Goal: Information Seeking & Learning: Learn about a topic

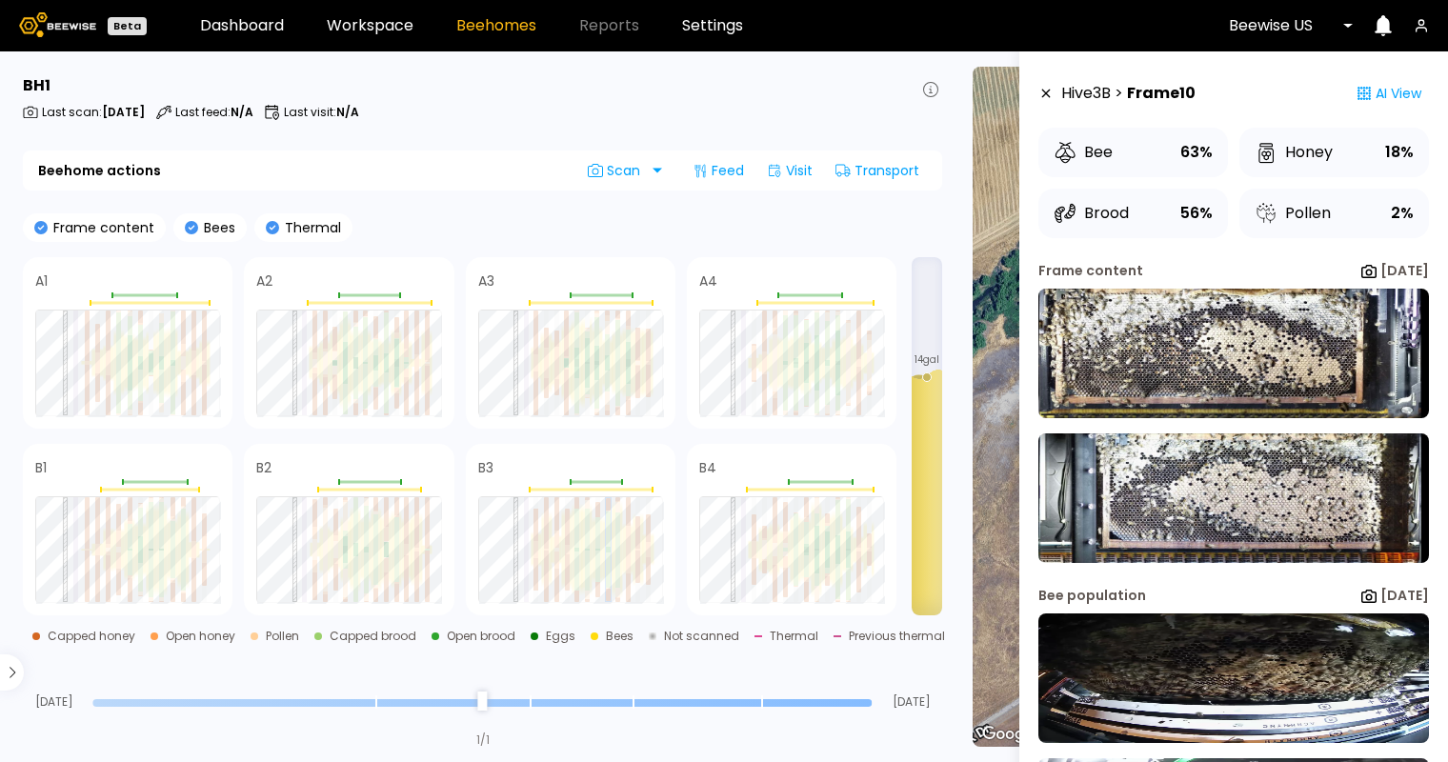
click at [271, 223] on icon at bounding box center [272, 227] width 13 height 13
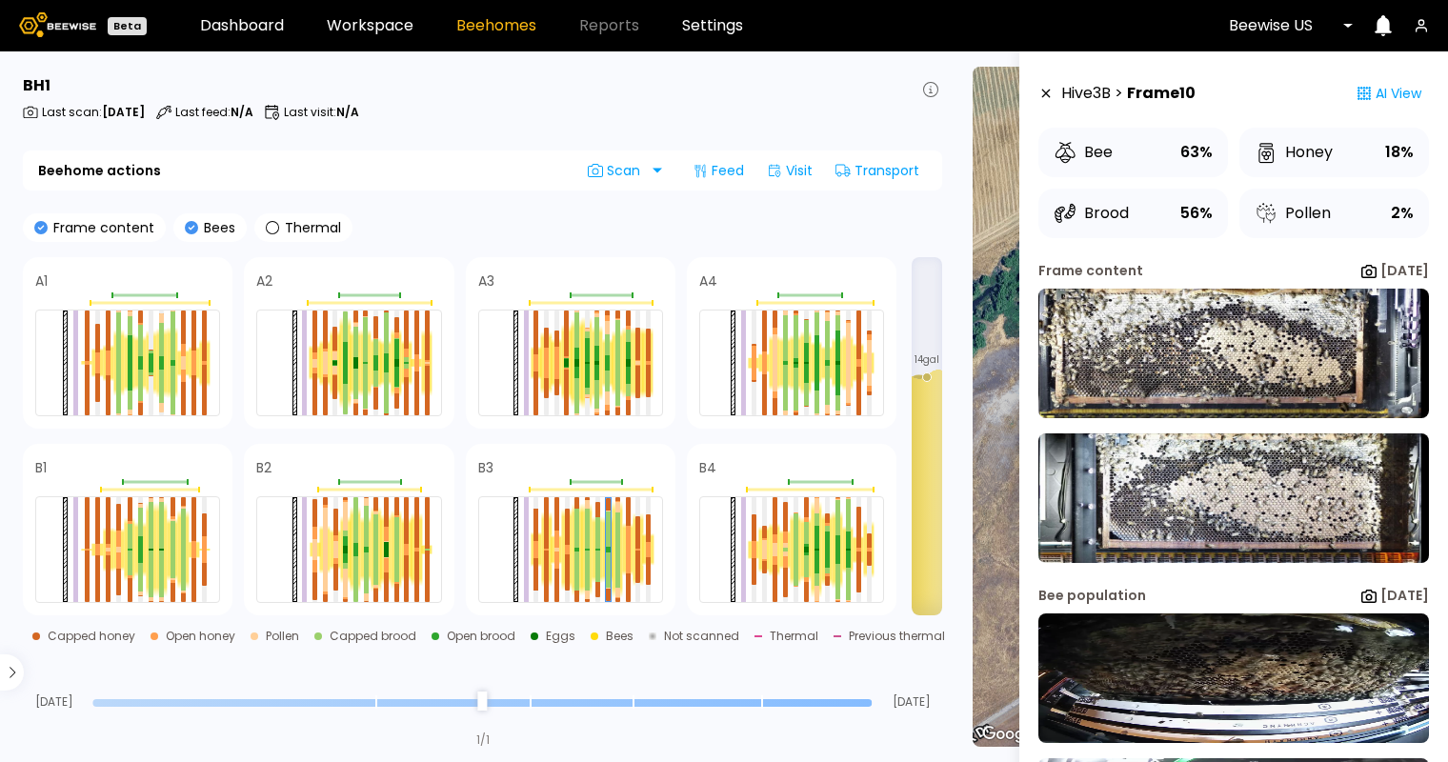
click at [38, 225] on icon at bounding box center [40, 227] width 13 height 13
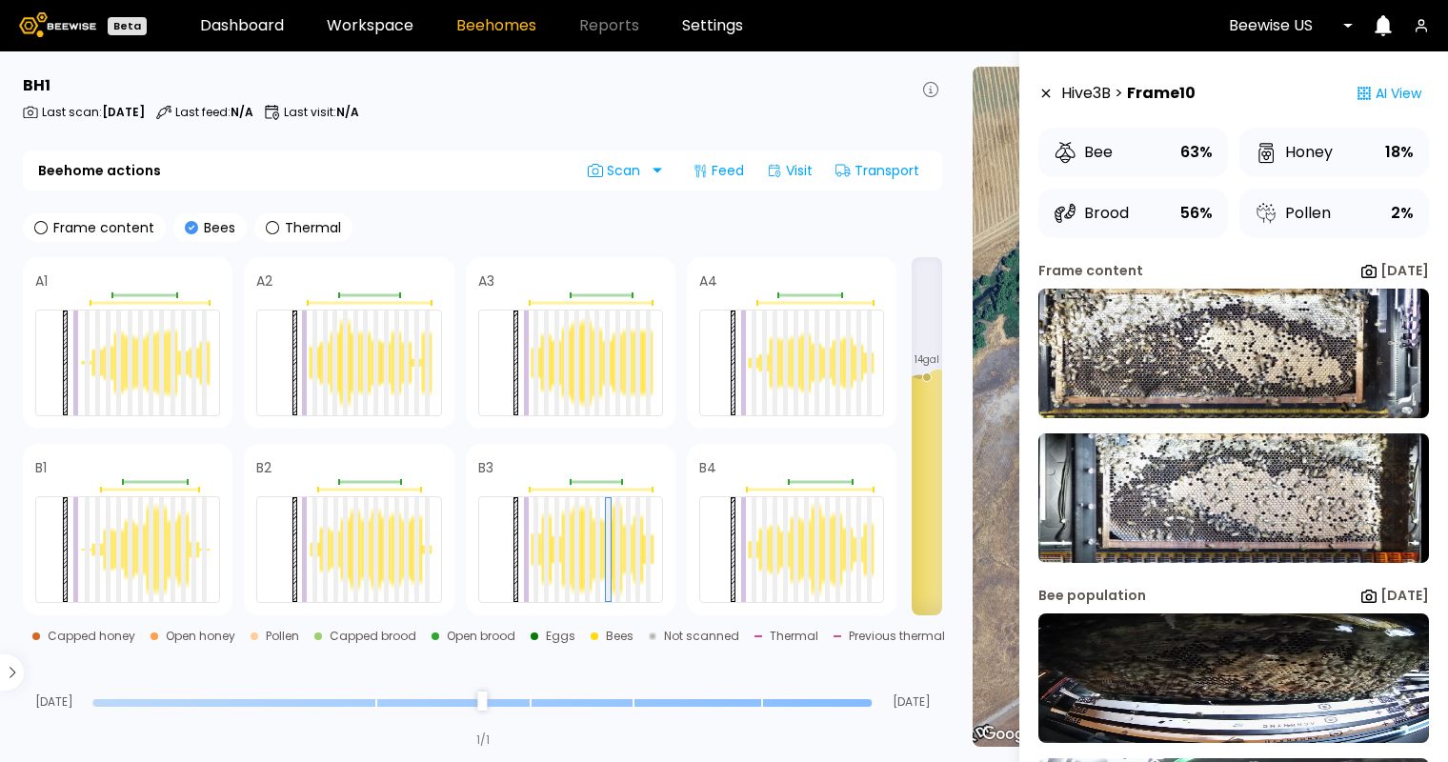
click at [188, 226] on icon at bounding box center [191, 227] width 13 height 13
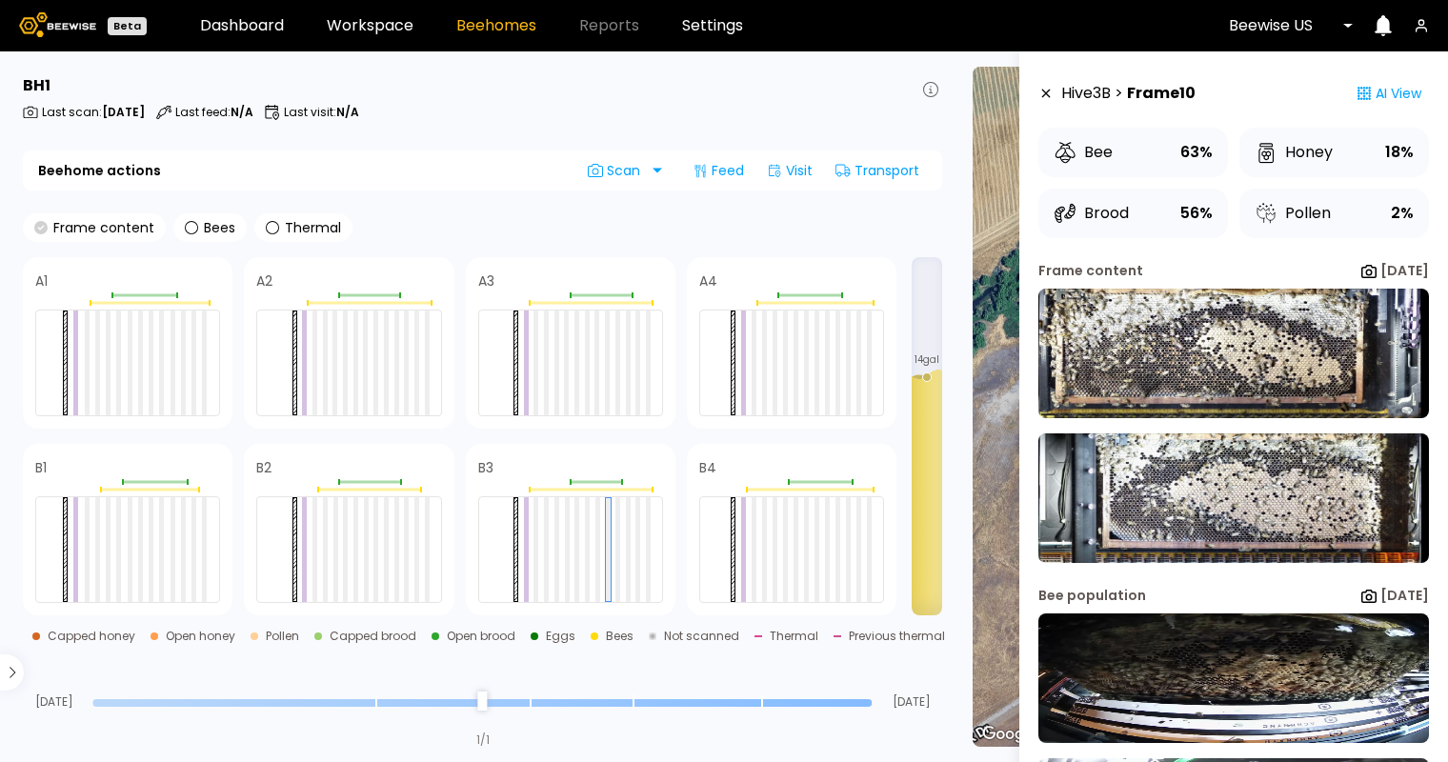
click at [39, 230] on icon at bounding box center [40, 227] width 13 height 13
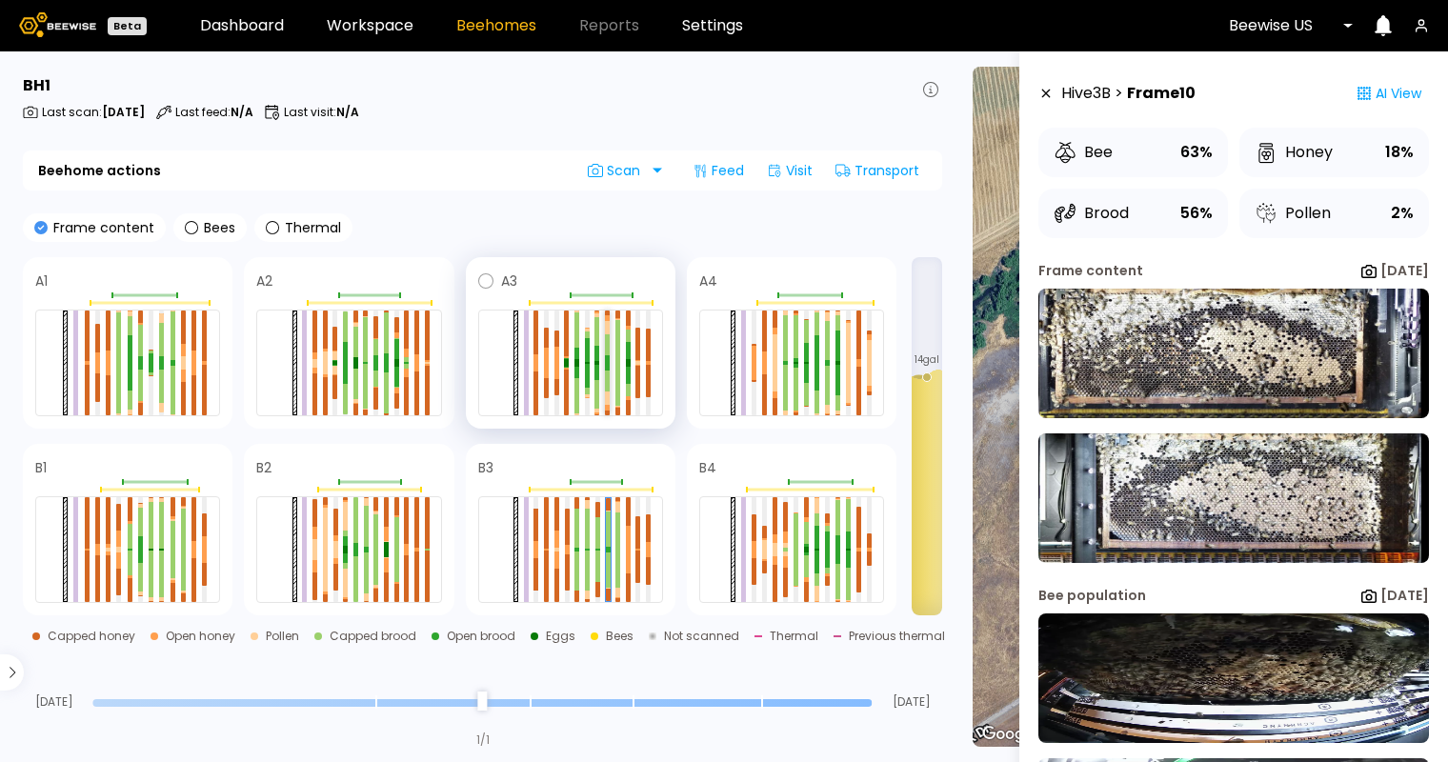
click at [607, 376] on div at bounding box center [607, 380] width 5 height 21
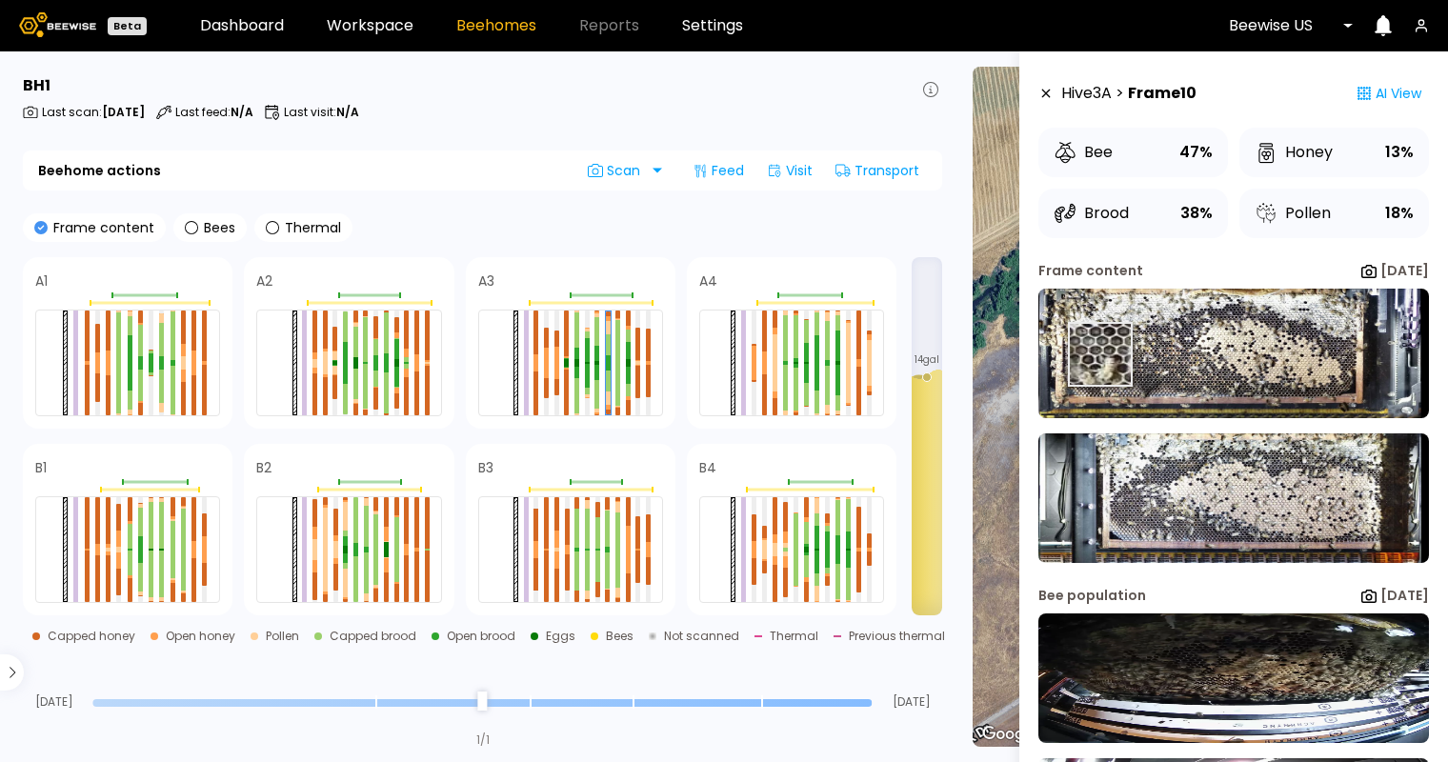
click at [1099, 354] on img at bounding box center [1233, 354] width 390 height 130
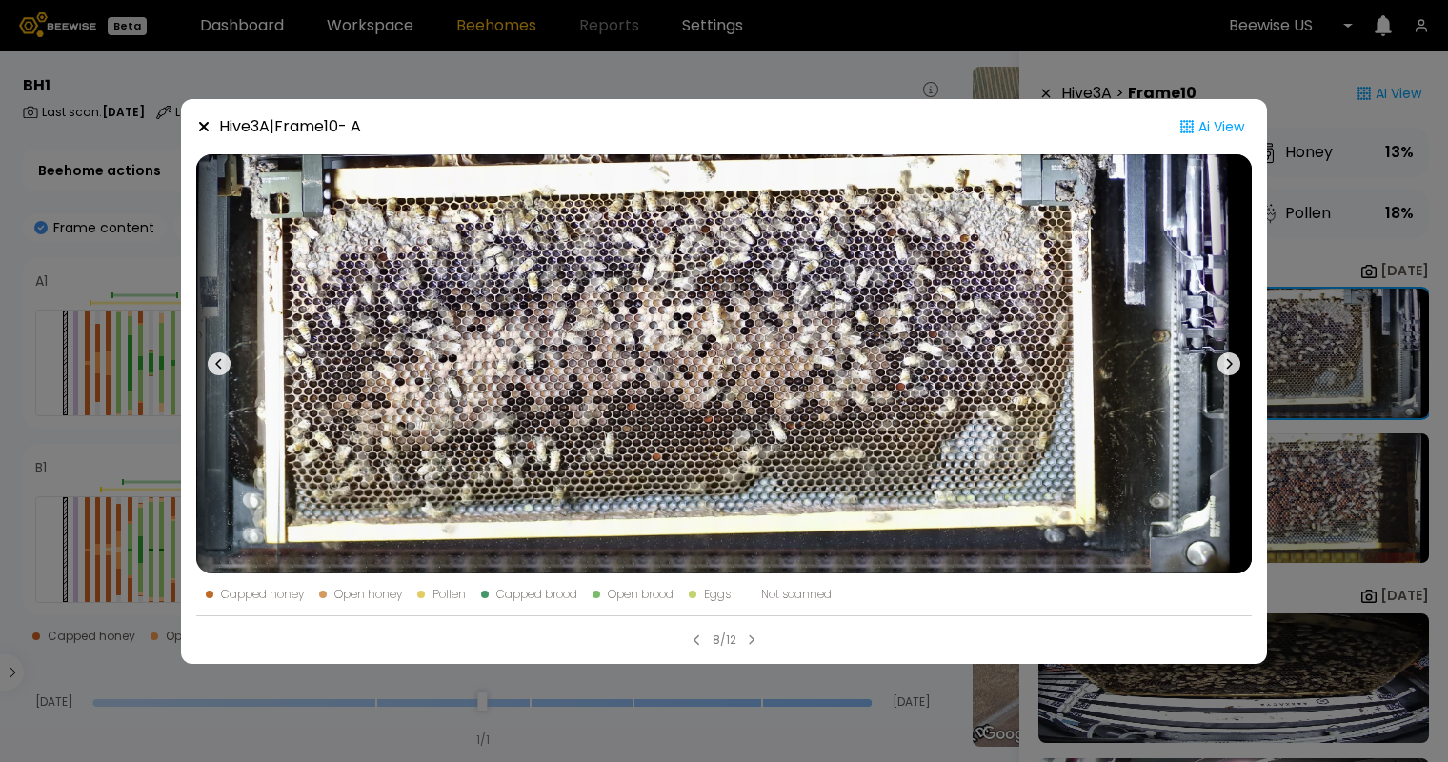
click at [201, 119] on icon at bounding box center [203, 126] width 15 height 15
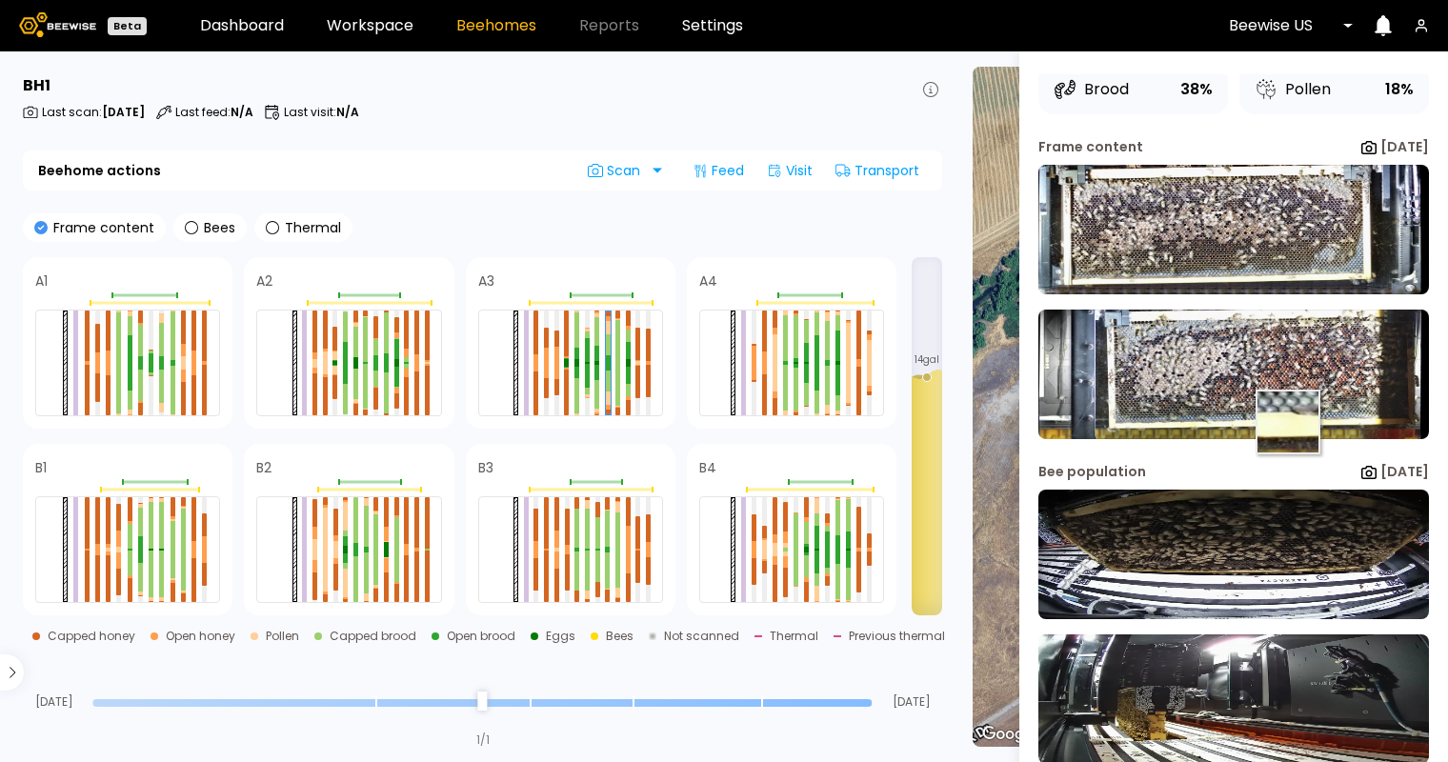
scroll to position [153, 0]
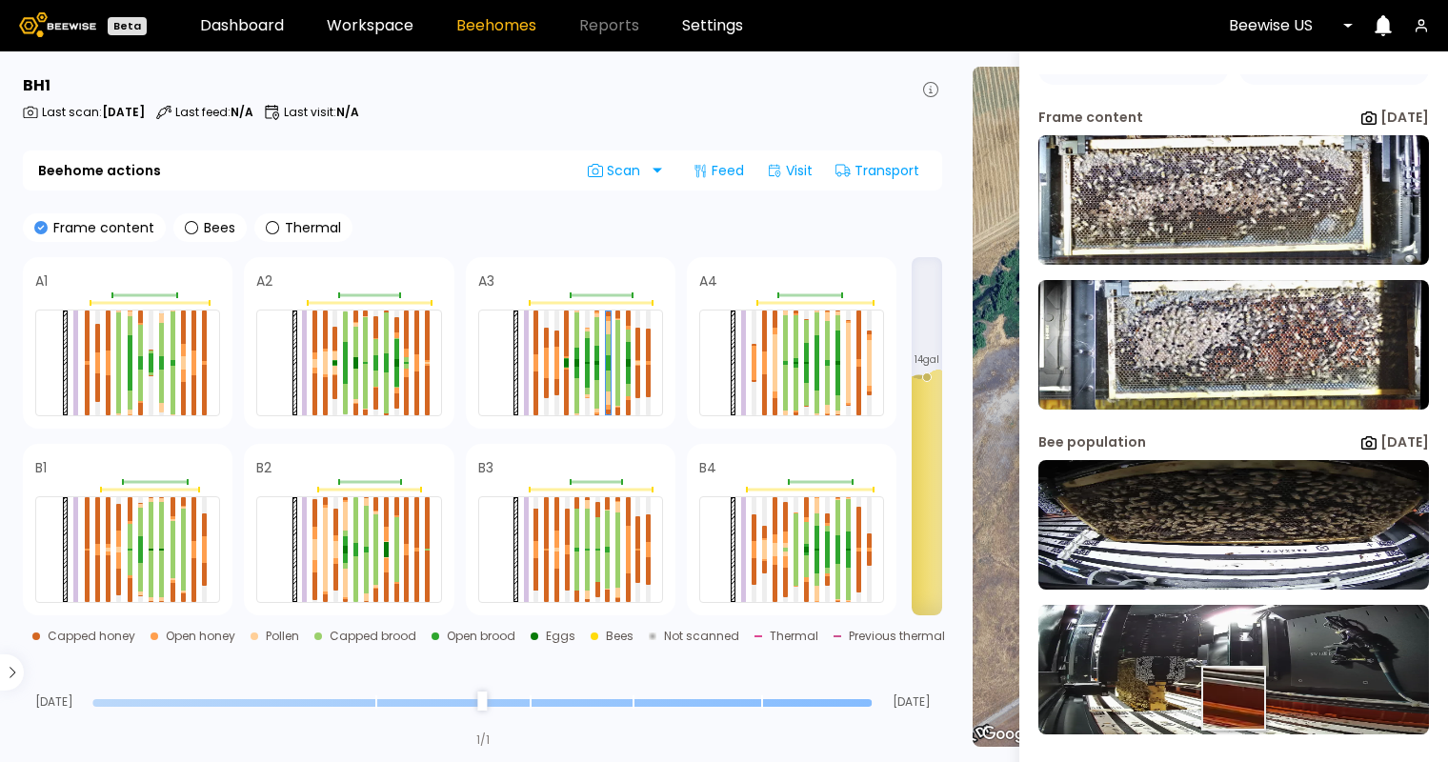
click at [1230, 698] on img at bounding box center [1233, 670] width 390 height 130
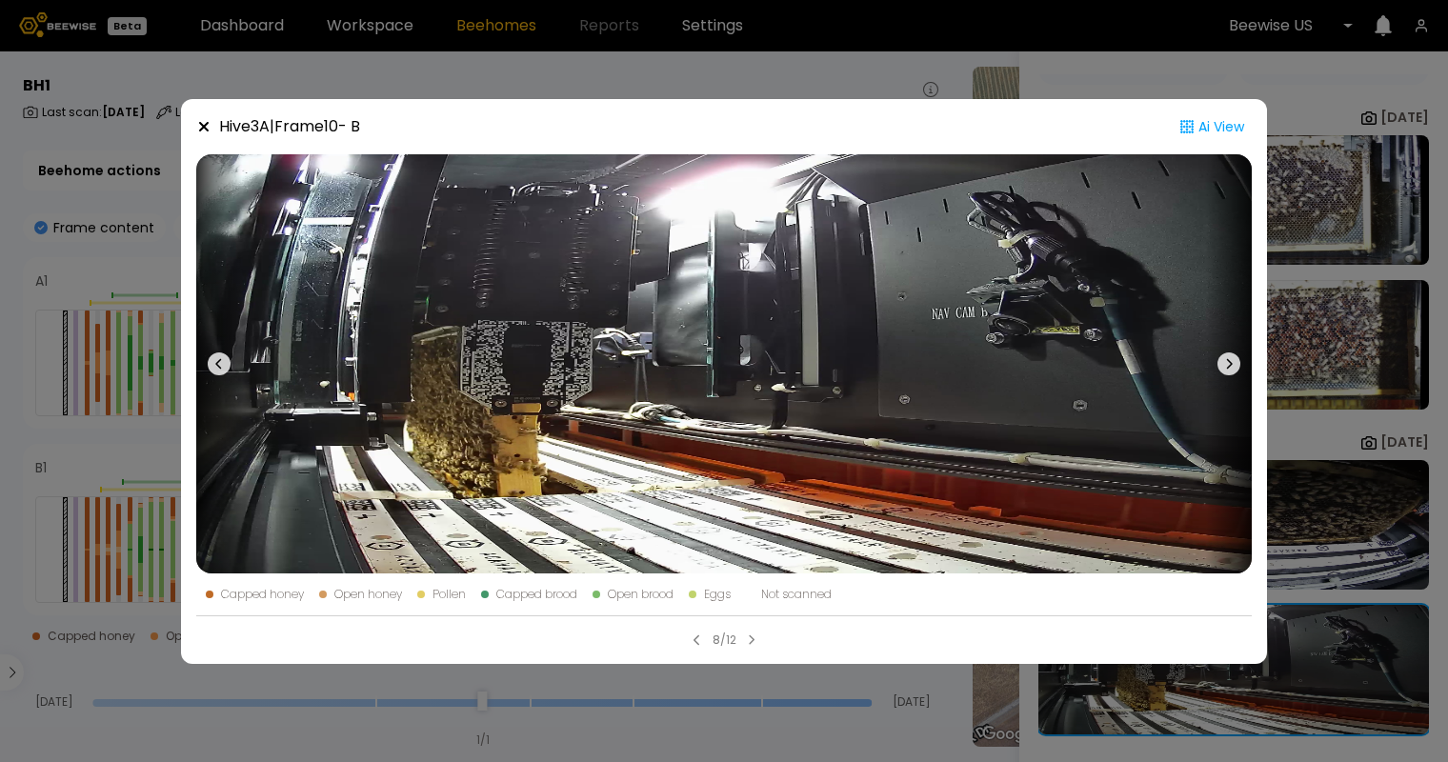
click at [1344, 518] on div "Hive 3 A | Frame 10 - B Ai View Capped honey Open honey Pollen Capped brood Ope…" at bounding box center [724, 381] width 1448 height 762
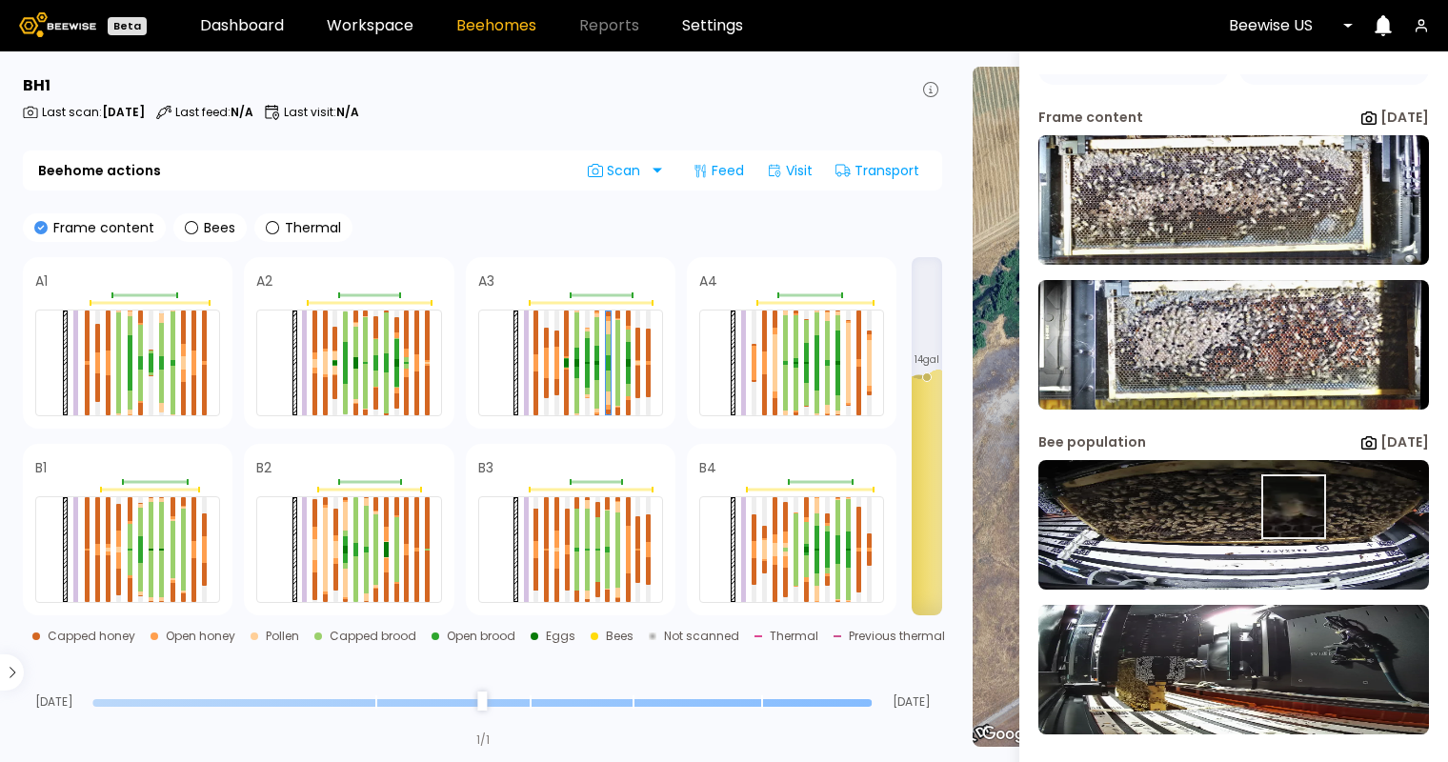
click at [1290, 506] on img at bounding box center [1233, 525] width 390 height 130
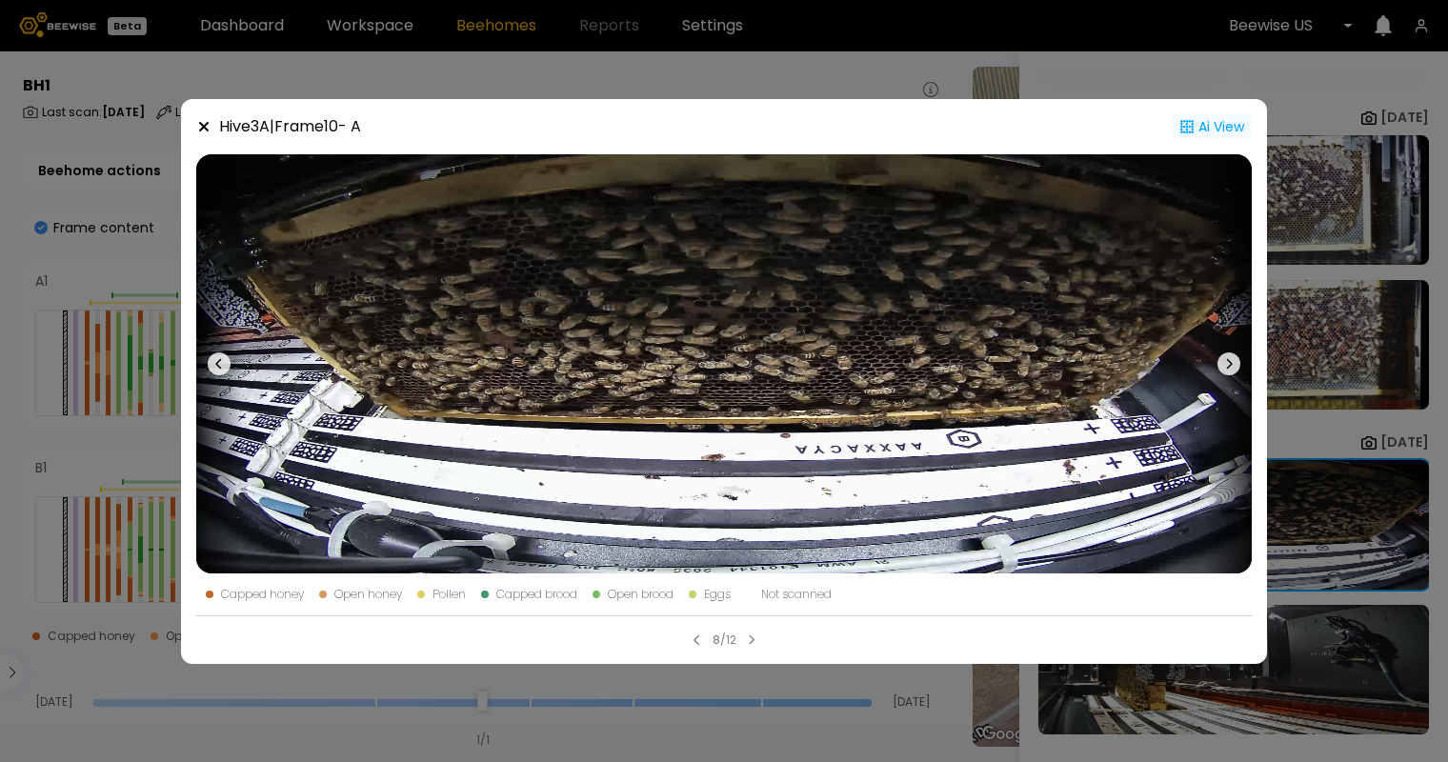
click at [1233, 117] on div "Ai View" at bounding box center [1211, 126] width 80 height 25
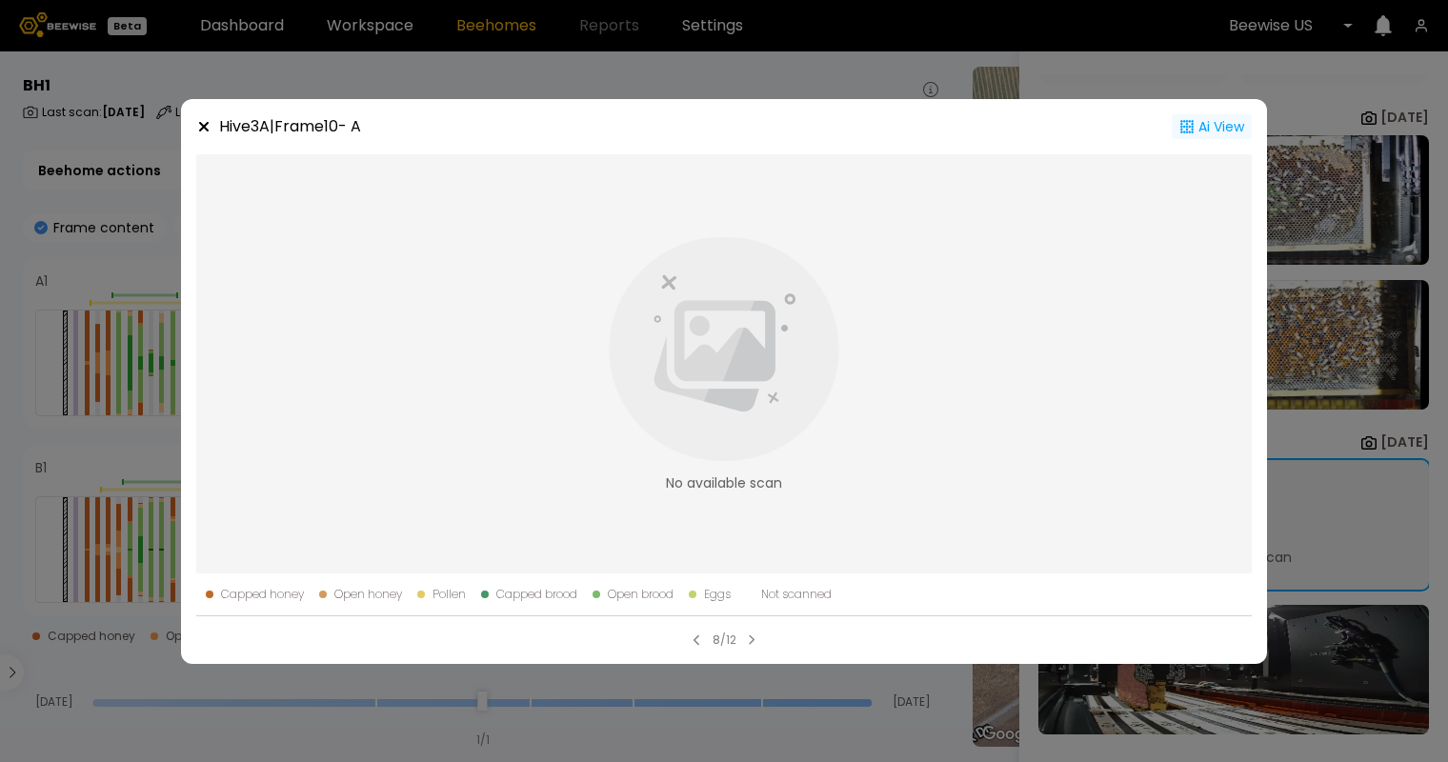
click at [1231, 124] on div "Ai View" at bounding box center [1211, 126] width 80 height 25
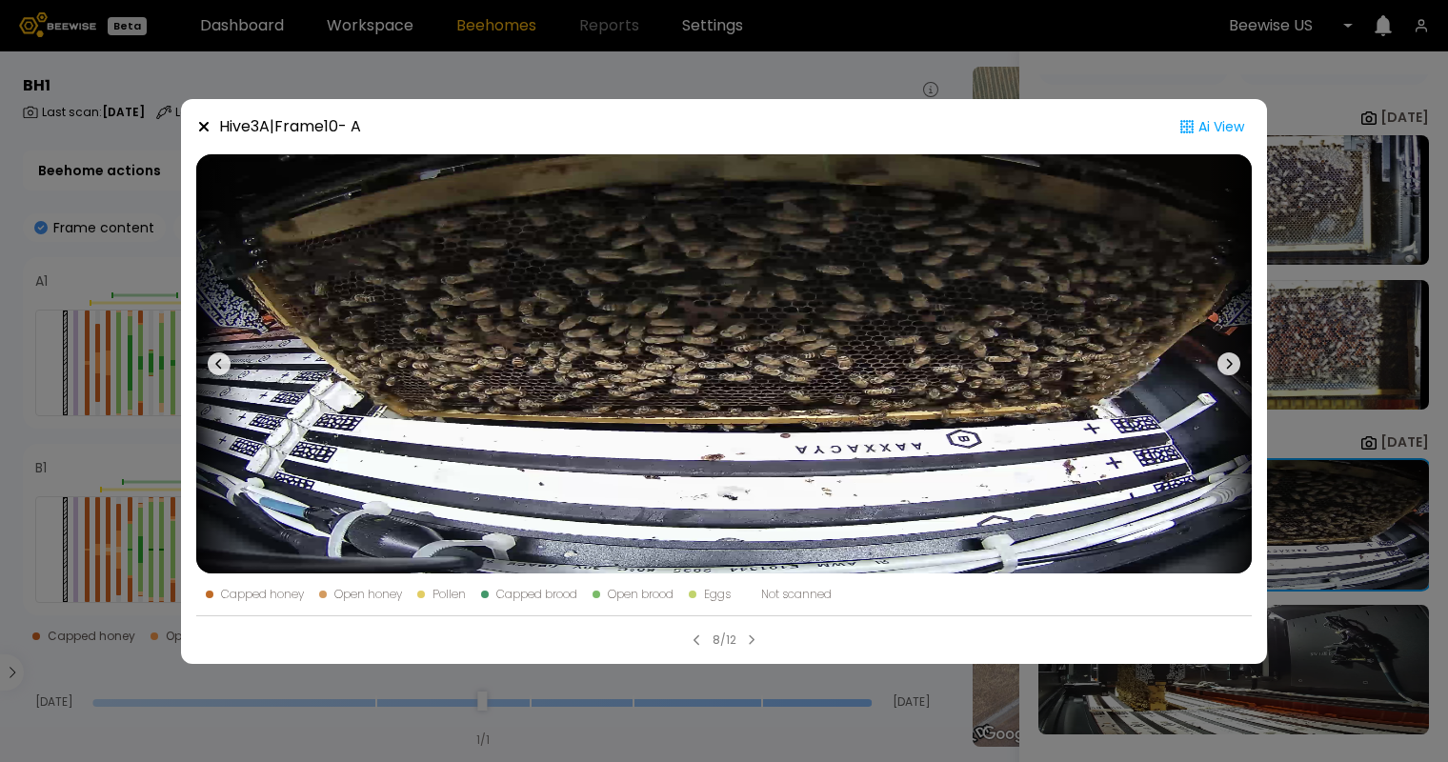
click at [1313, 656] on div "Hive 3 A | Frame 10 - A Ai View Capped honey Open honey Pollen Capped brood Ope…" at bounding box center [724, 381] width 1448 height 762
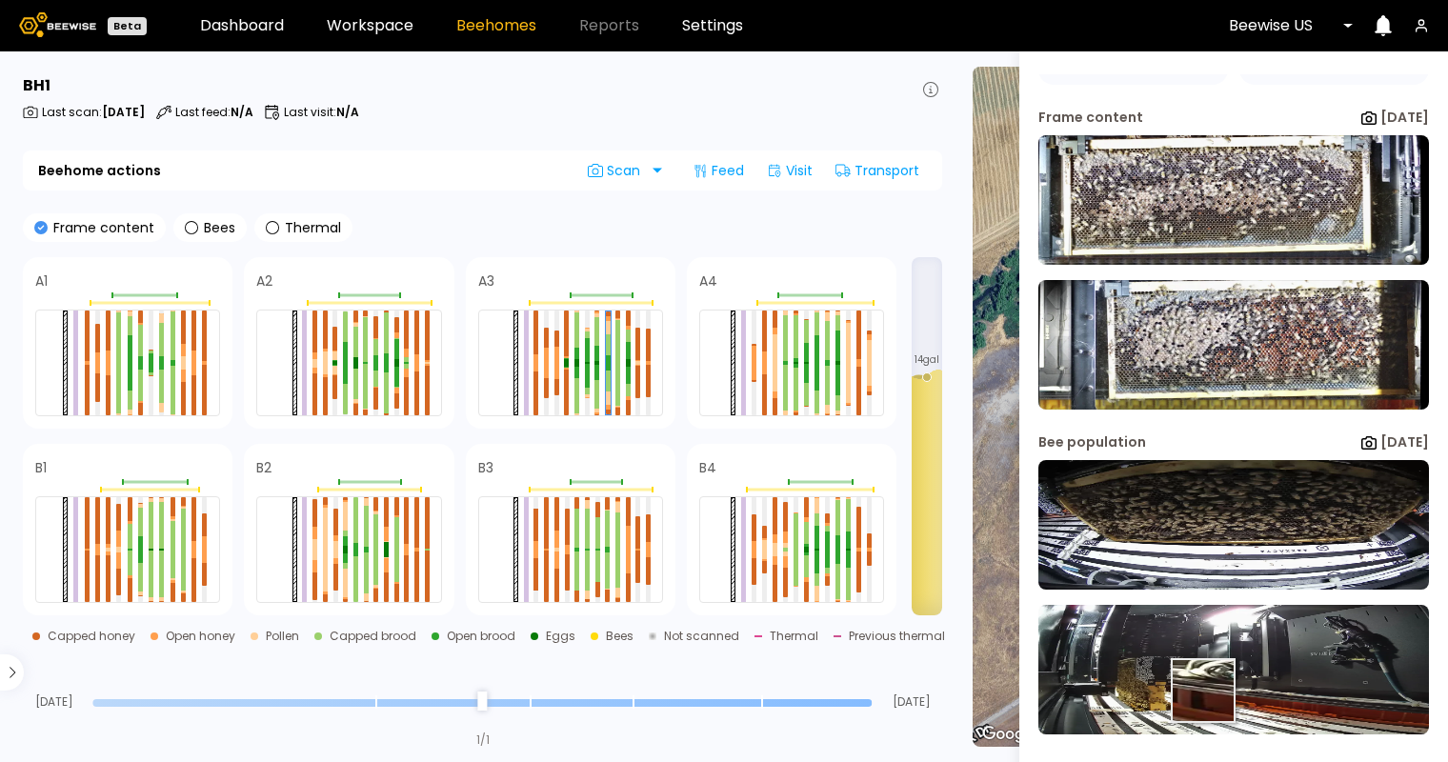
click at [1201, 689] on img at bounding box center [1233, 670] width 390 height 130
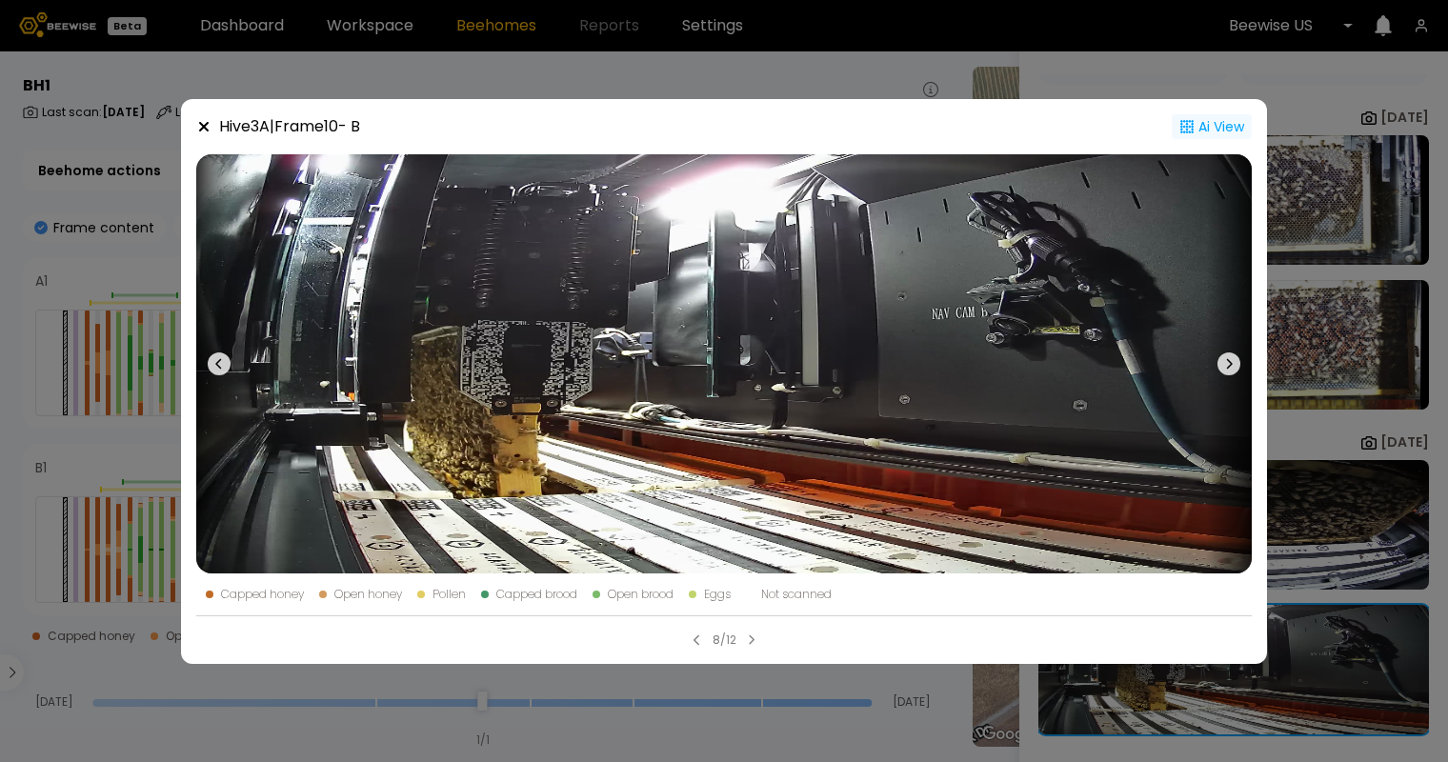
click at [1206, 124] on div "Ai View" at bounding box center [1211, 126] width 80 height 25
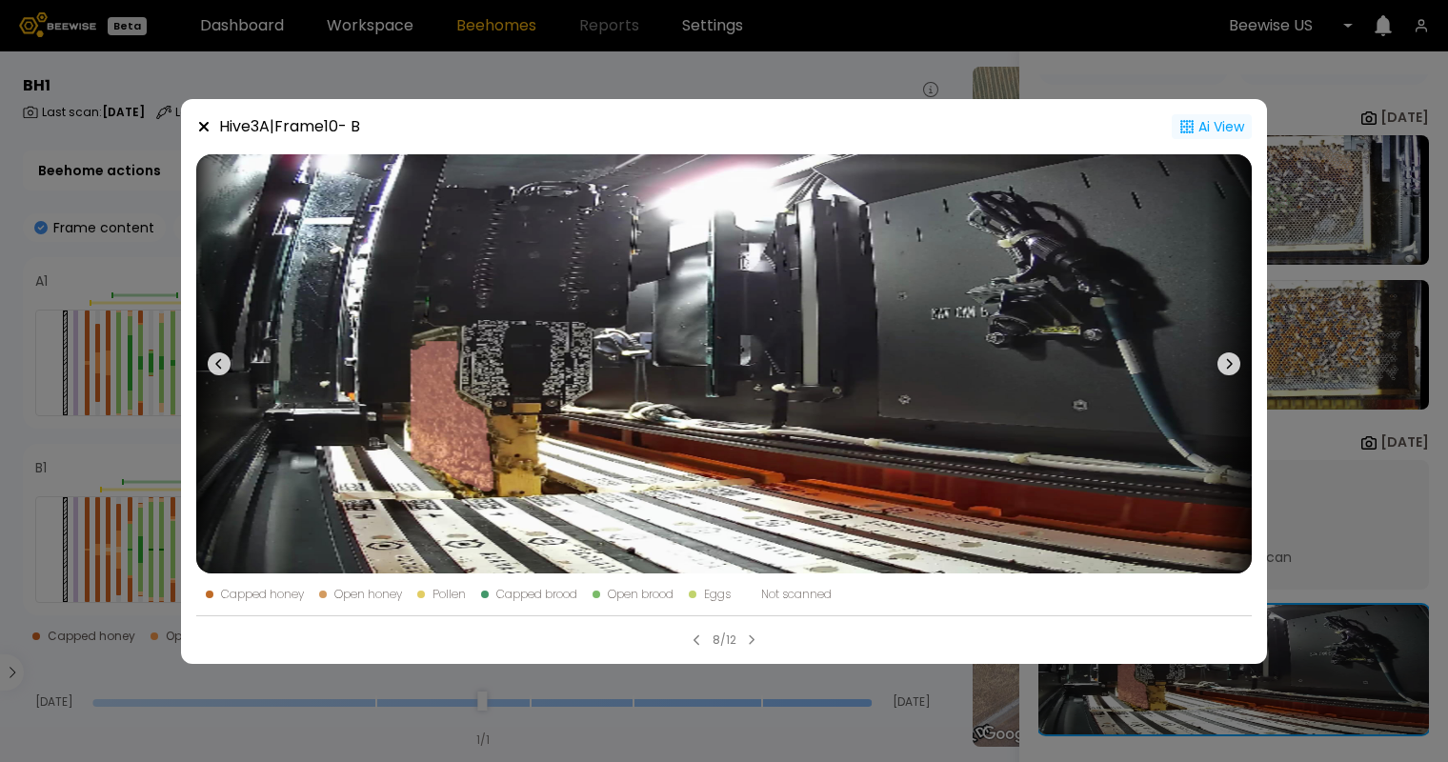
click at [1211, 119] on div "Ai View" at bounding box center [1211, 126] width 80 height 25
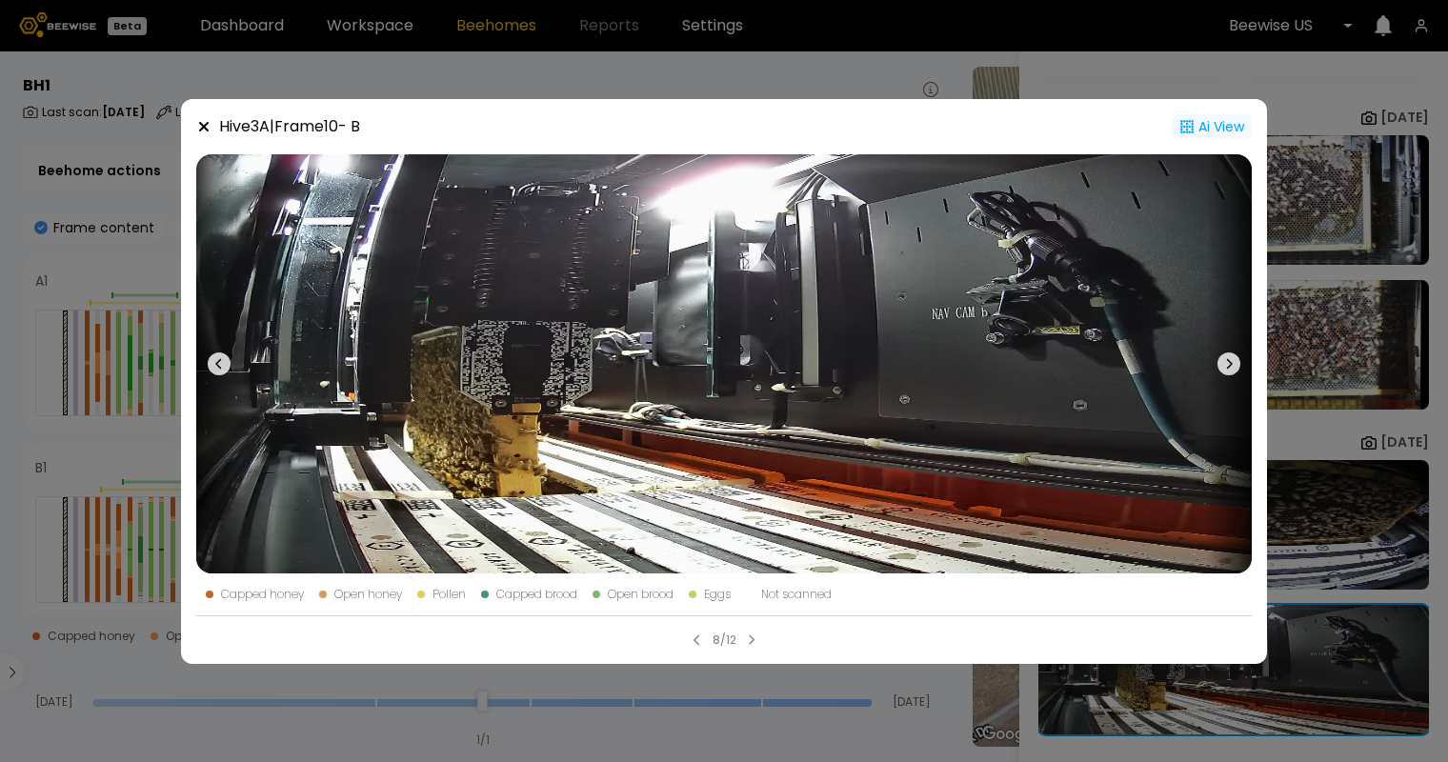
click at [1211, 119] on div "Ai View" at bounding box center [1211, 126] width 80 height 25
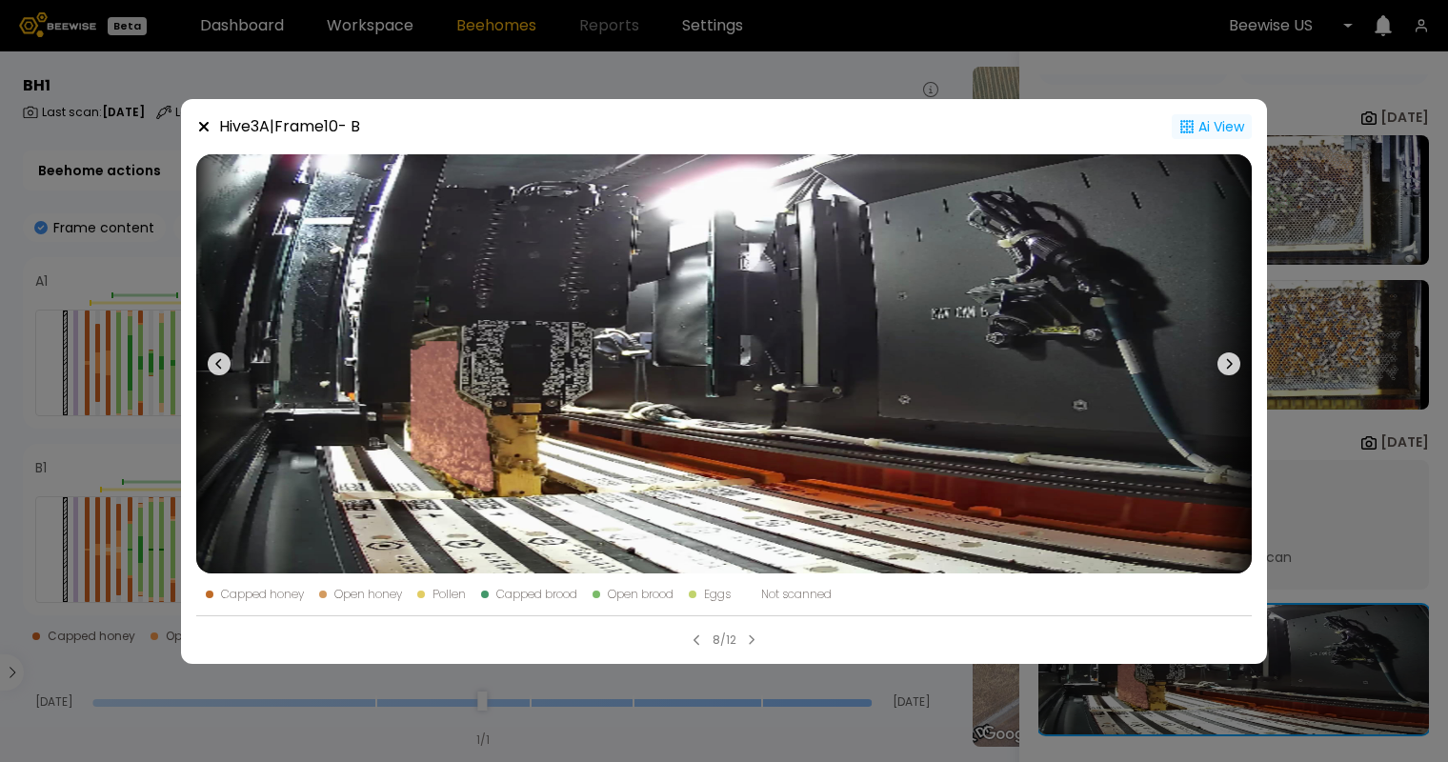
click at [1211, 119] on div "Ai View" at bounding box center [1211, 126] width 80 height 25
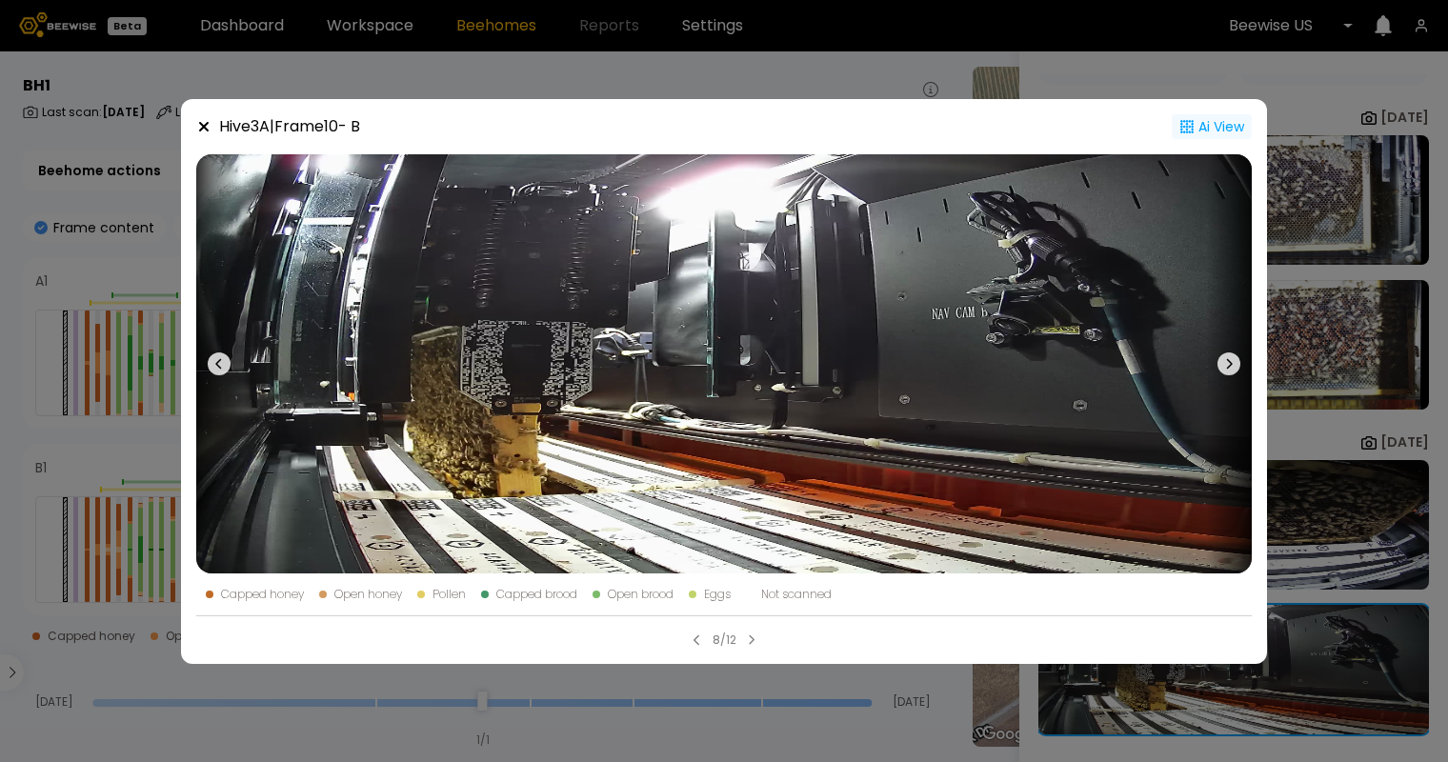
click at [1211, 119] on div "Ai View" at bounding box center [1211, 126] width 80 height 25
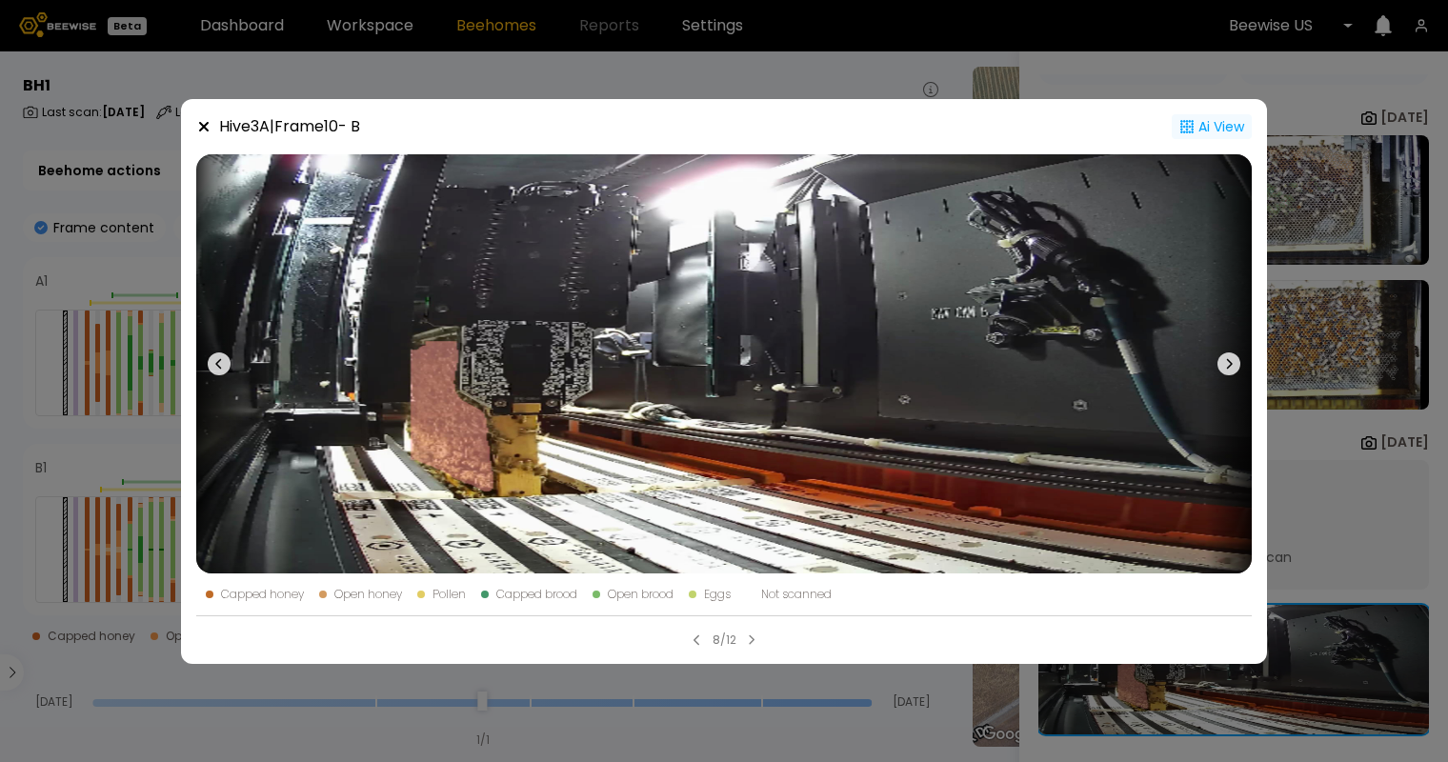
click at [202, 122] on icon at bounding box center [203, 126] width 15 height 15
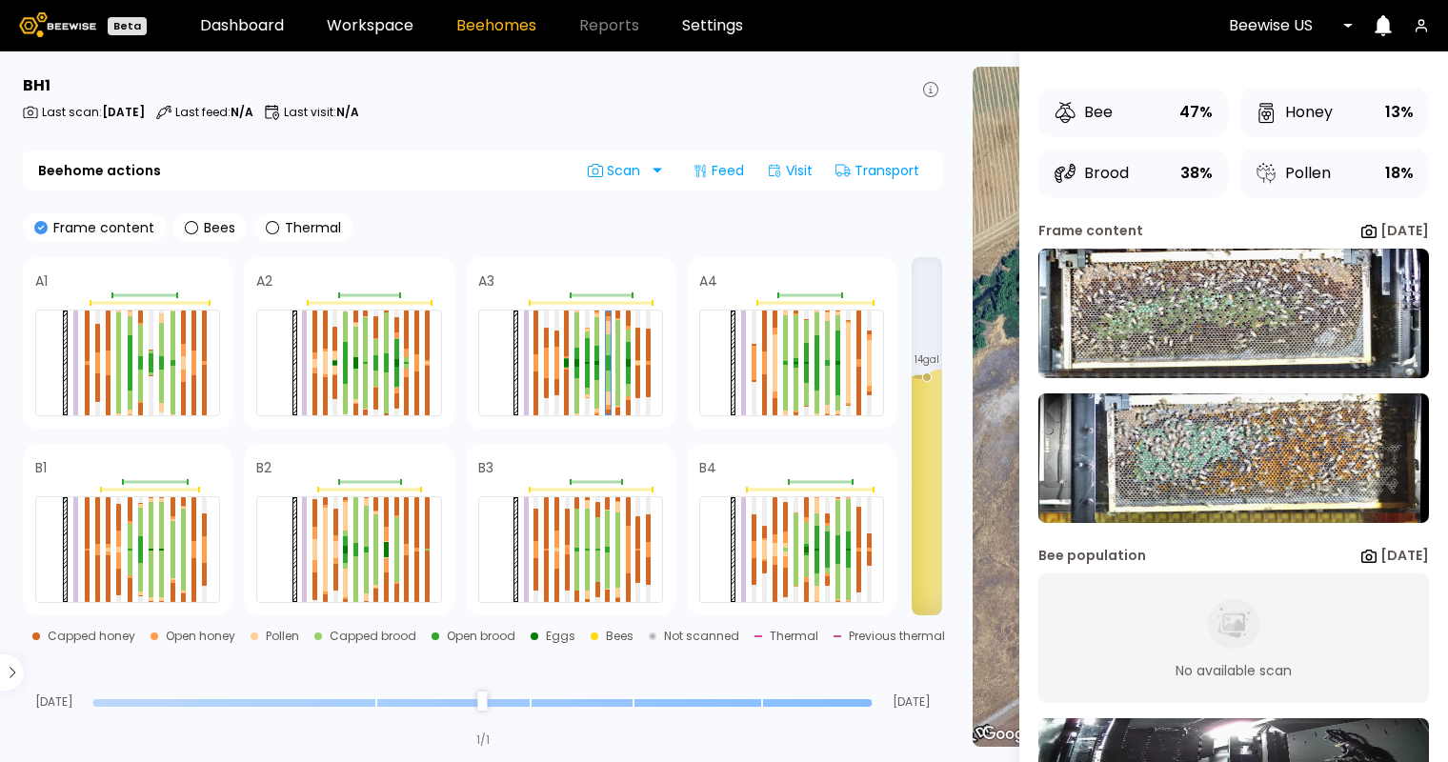
scroll to position [0, 0]
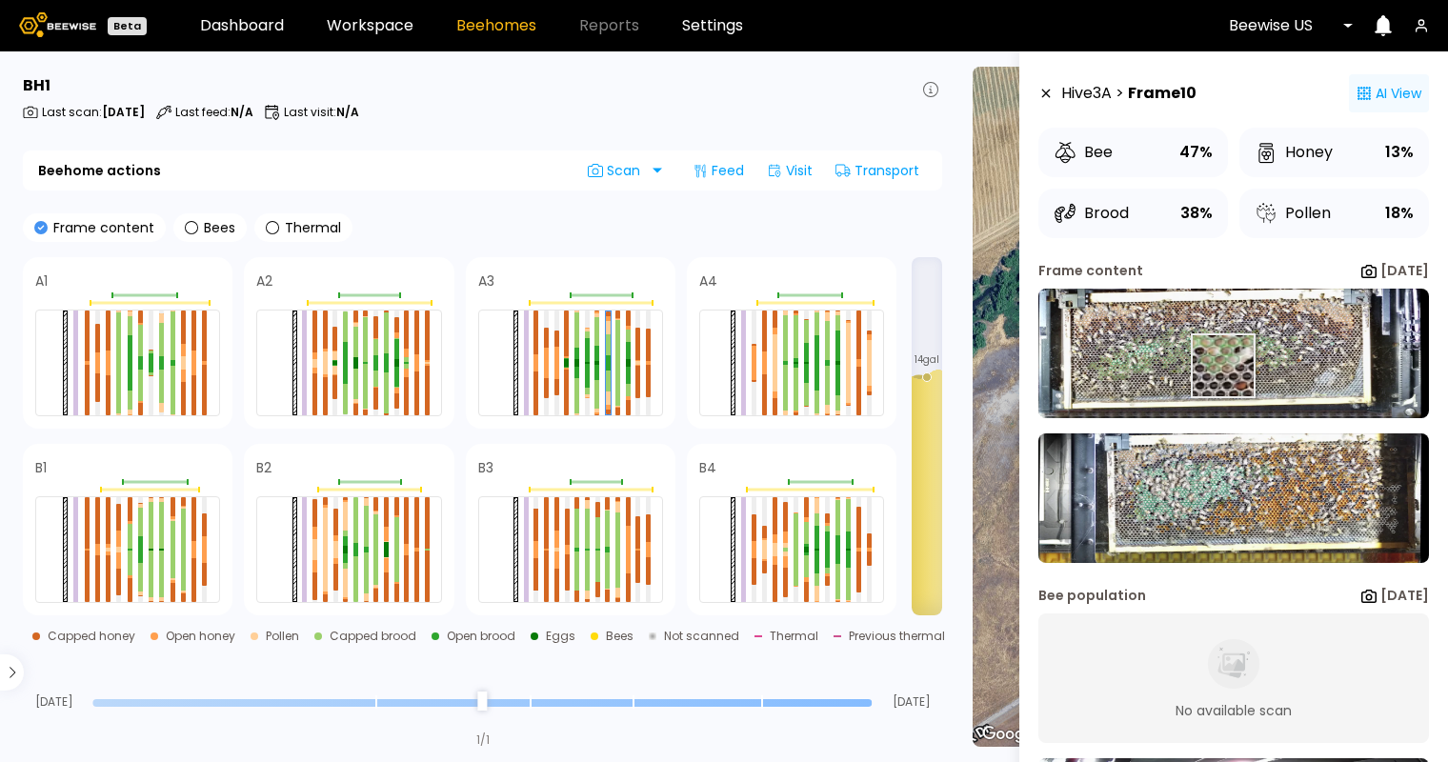
click at [1221, 365] on img at bounding box center [1233, 354] width 390 height 130
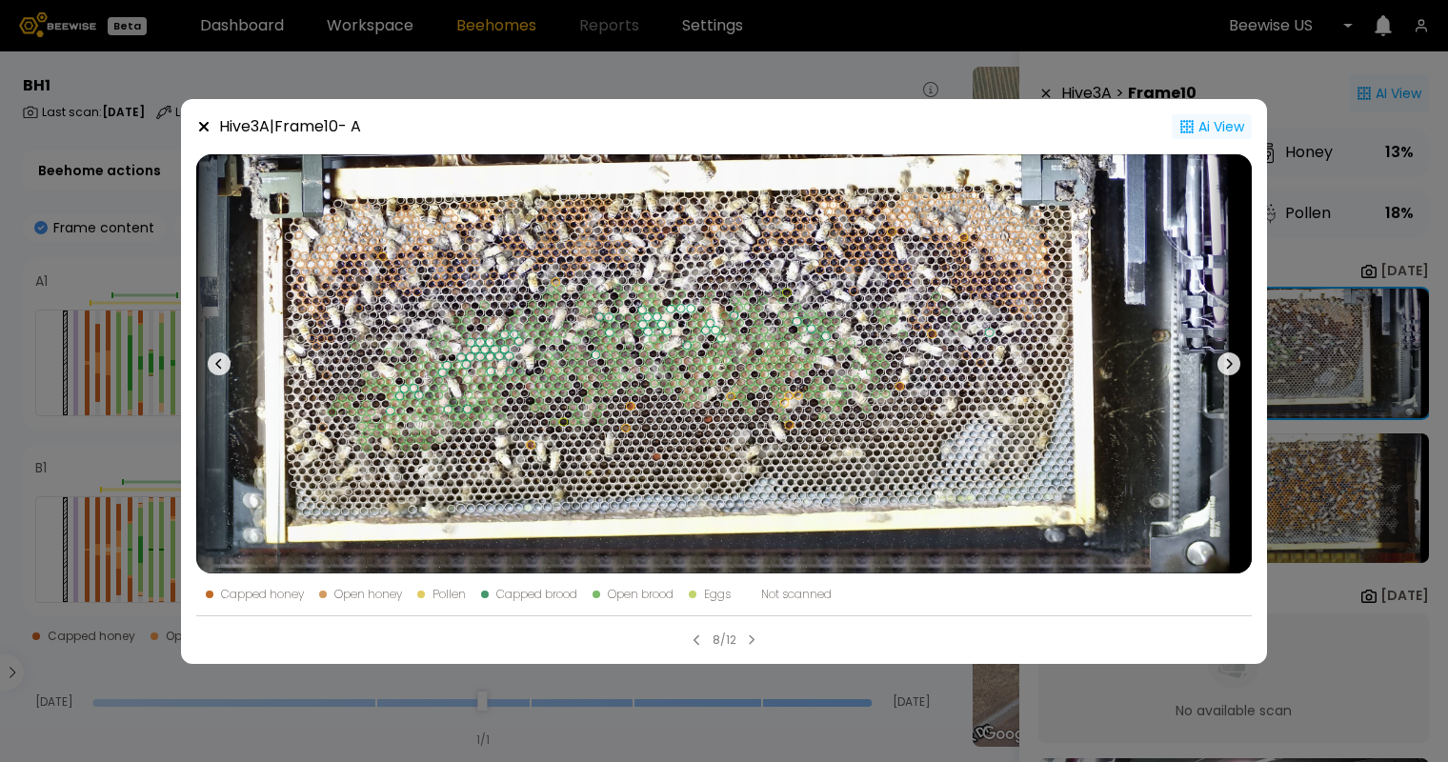
click at [1318, 504] on div "Hive 3 A | Frame 10 - A Ai View Capped honey Open honey Pollen Capped brood Ope…" at bounding box center [724, 381] width 1448 height 762
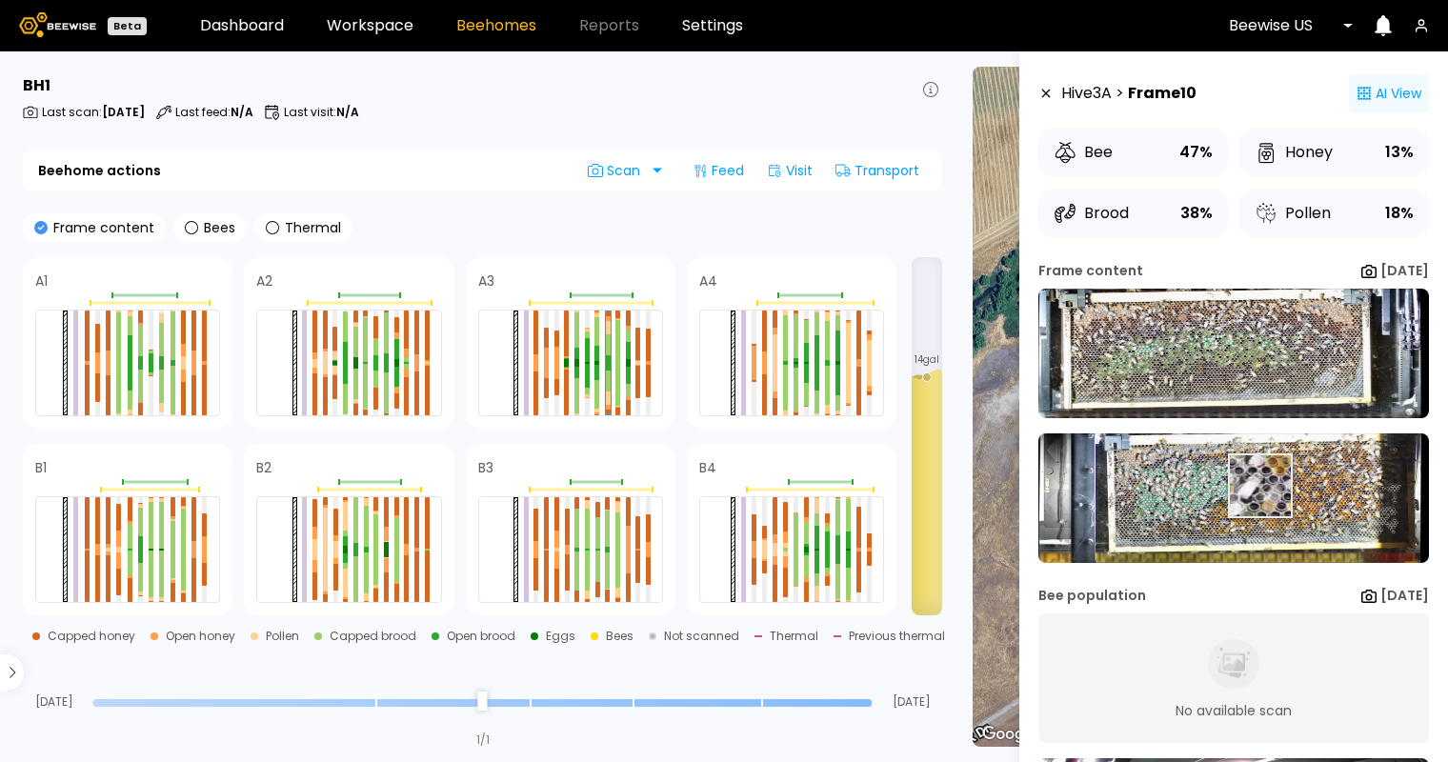
click at [1258, 485] on img at bounding box center [1233, 498] width 390 height 130
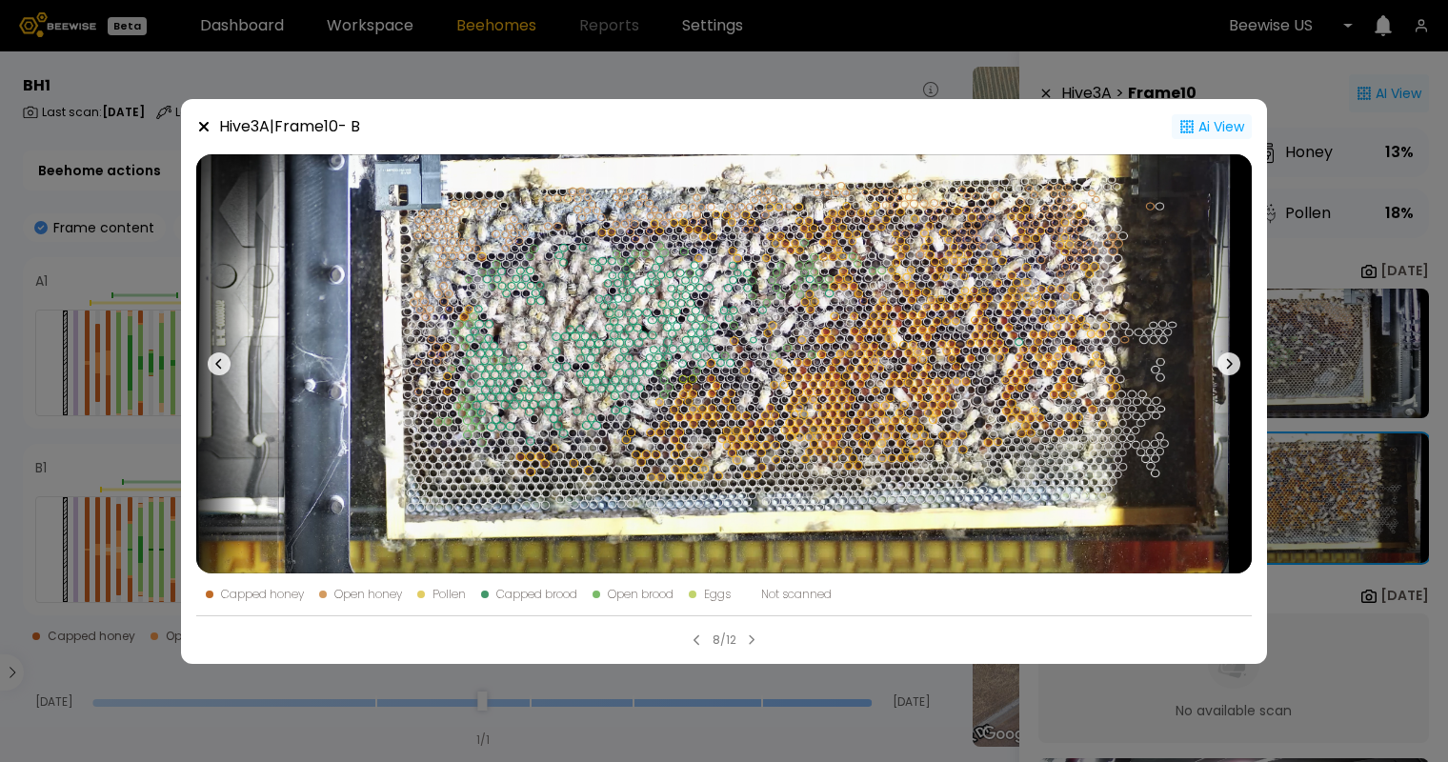
click at [1202, 121] on div "Ai View" at bounding box center [1211, 126] width 80 height 25
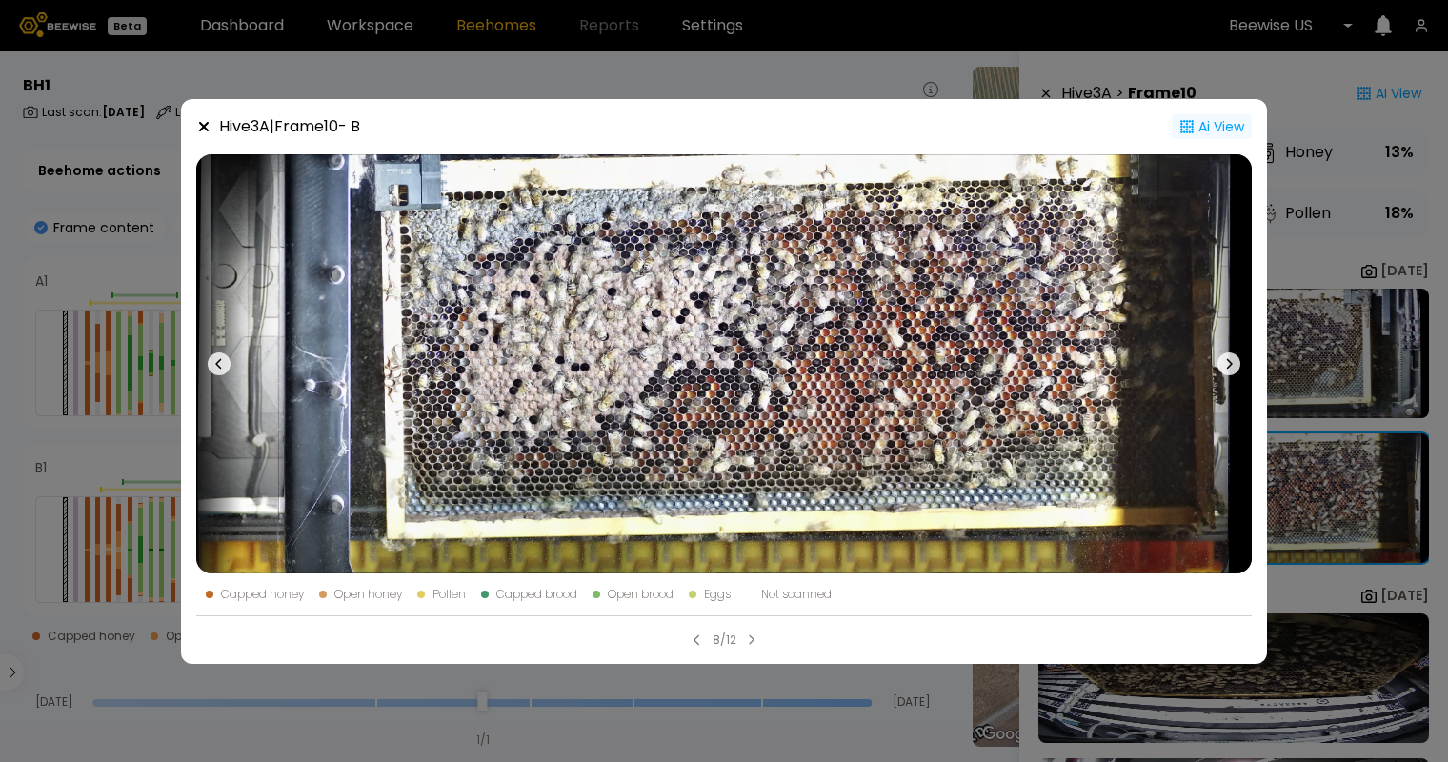
click at [1218, 122] on div "Ai View" at bounding box center [1211, 126] width 80 height 25
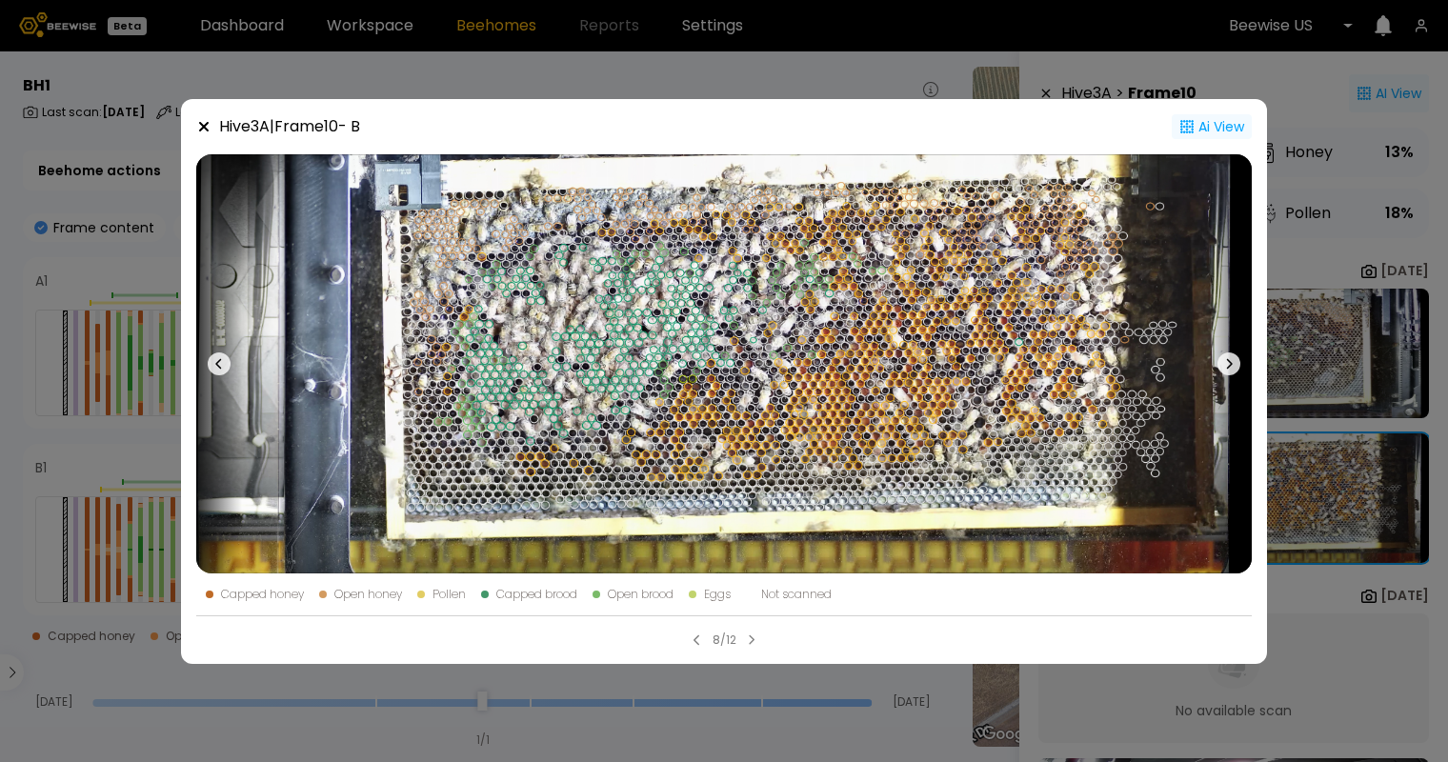
click at [201, 123] on icon at bounding box center [204, 126] width 10 height 10
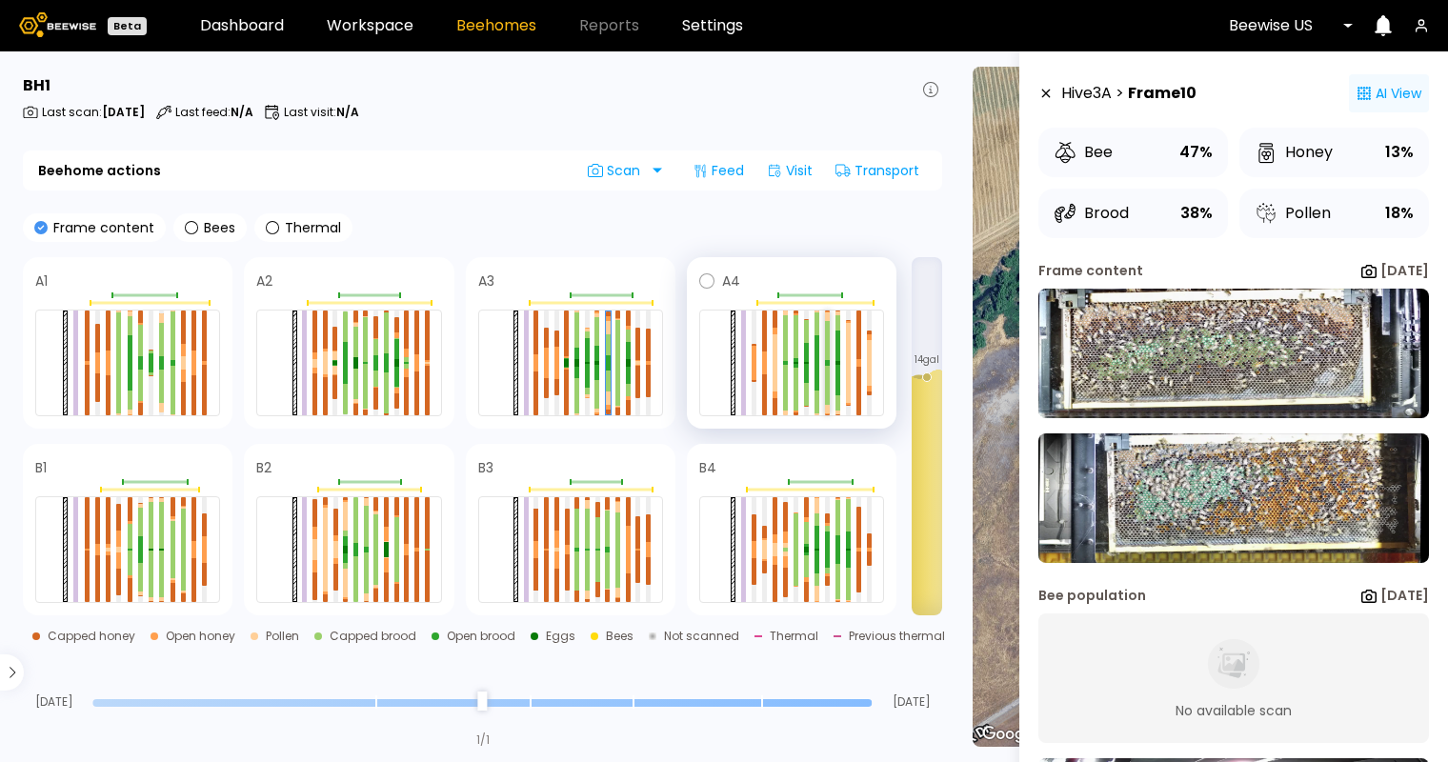
click at [829, 390] on div at bounding box center [827, 385] width 5 height 39
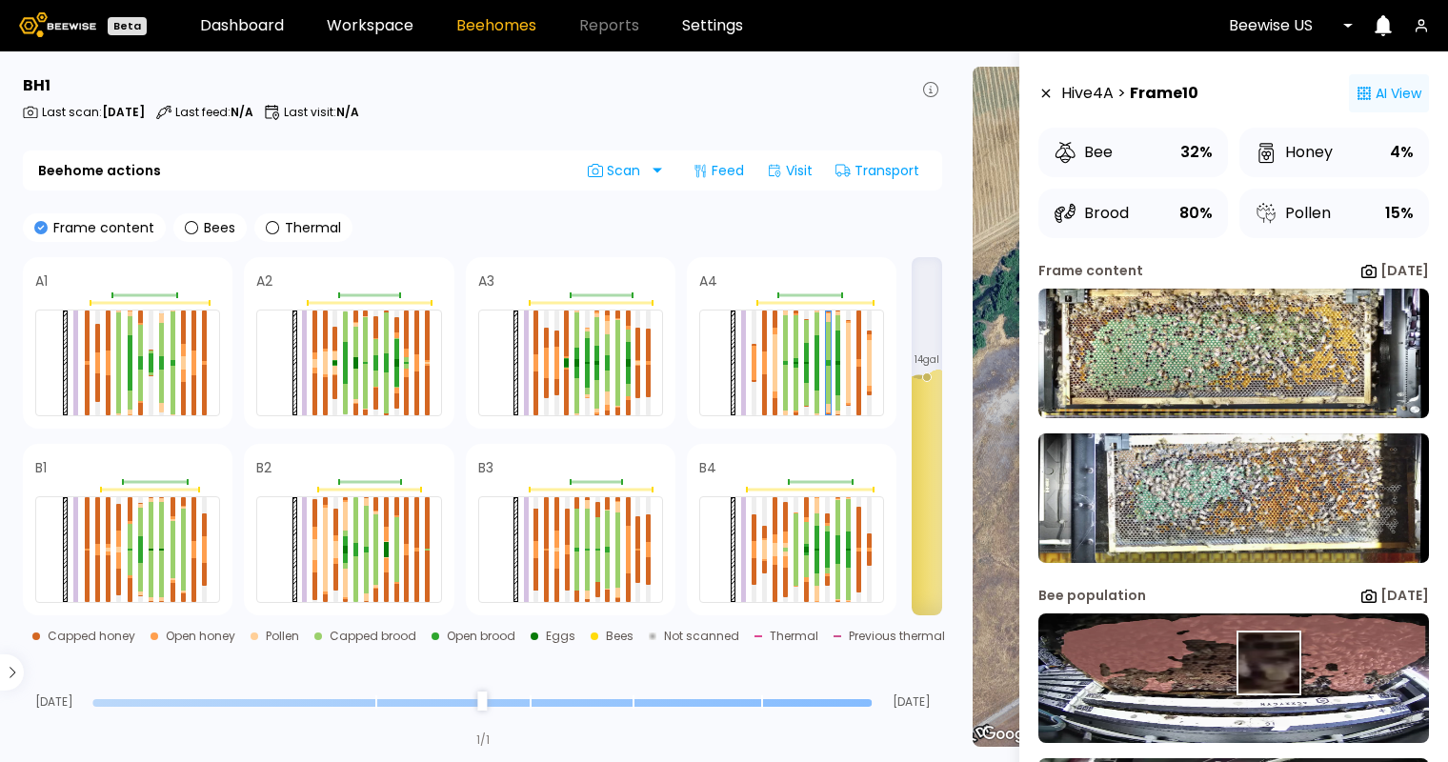
click at [1267, 663] on img at bounding box center [1233, 678] width 390 height 130
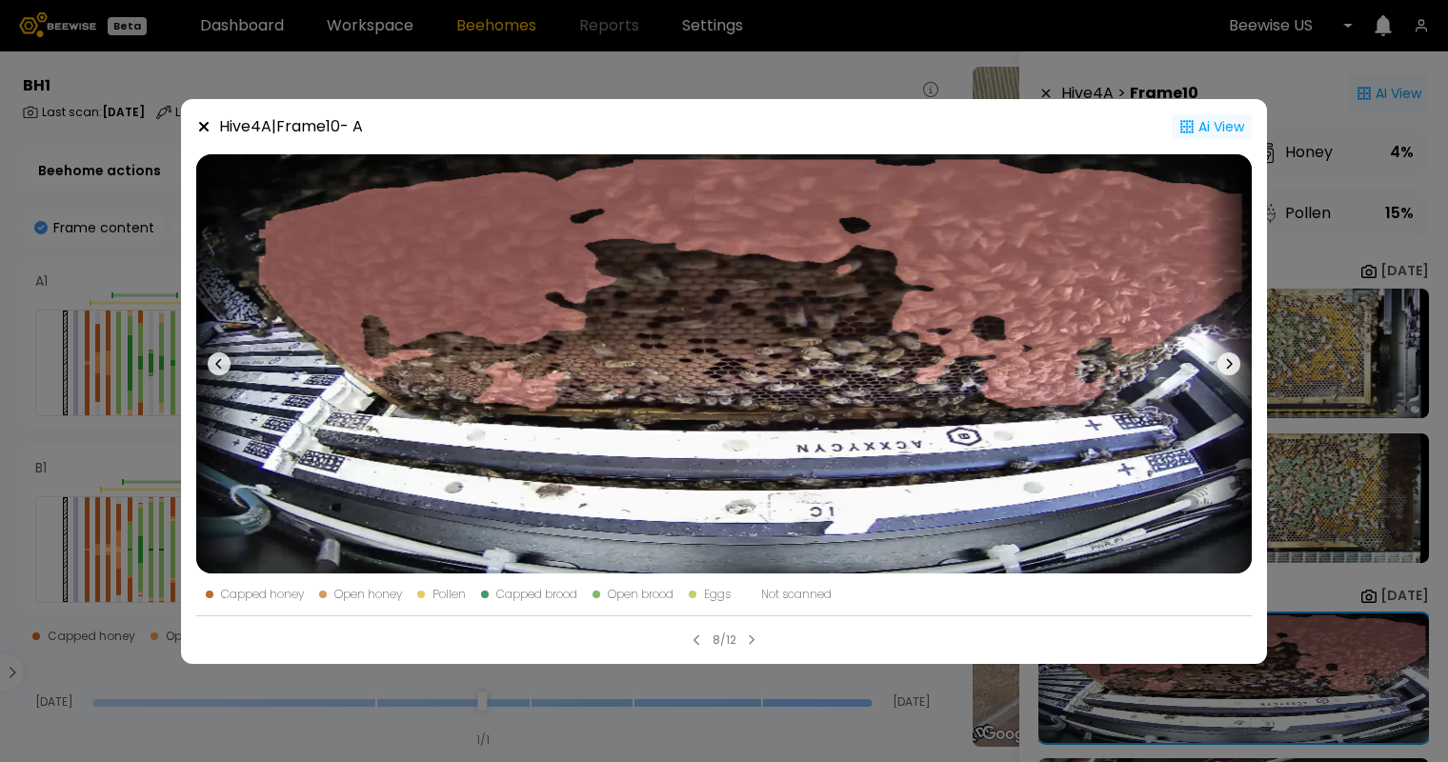
click at [200, 120] on icon at bounding box center [203, 126] width 15 height 15
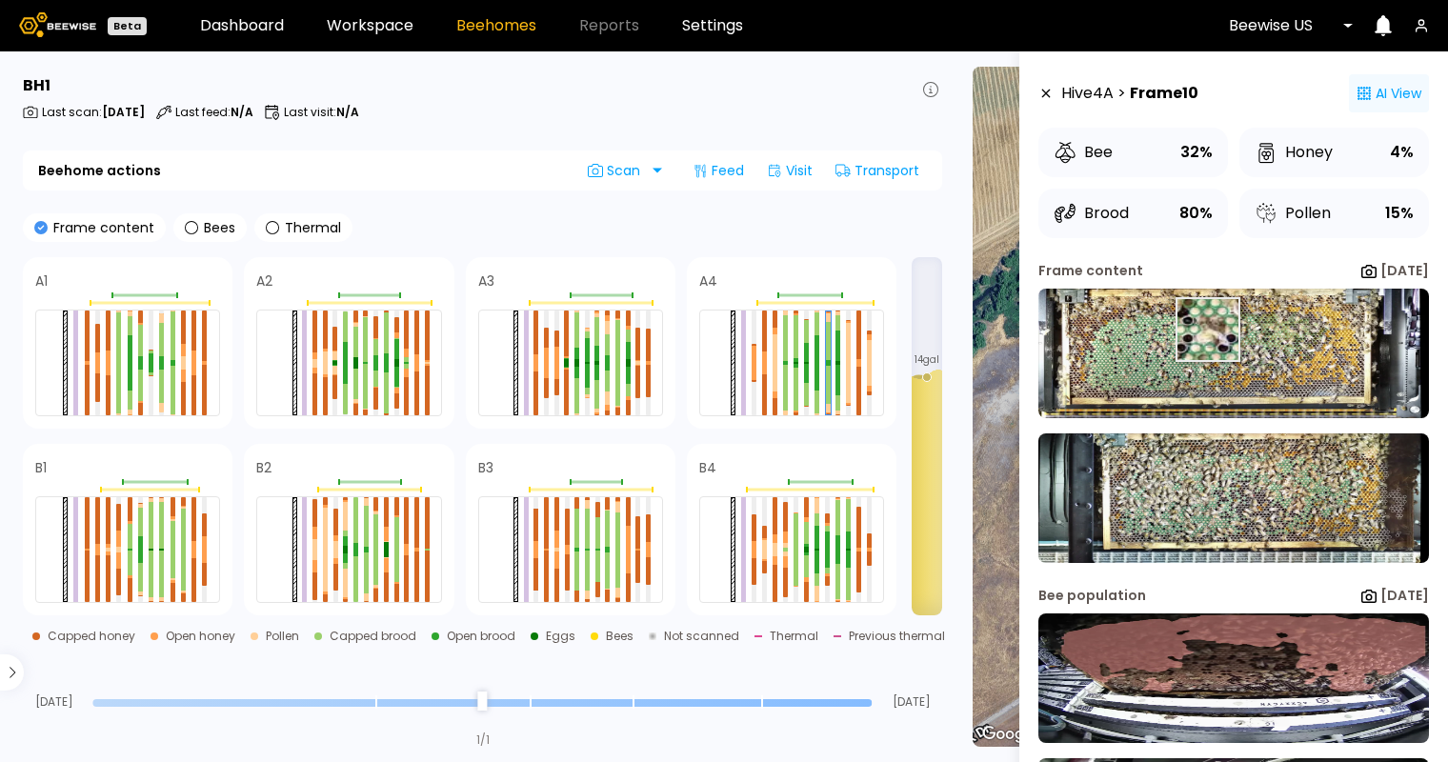
click at [1206, 330] on img at bounding box center [1233, 354] width 390 height 130
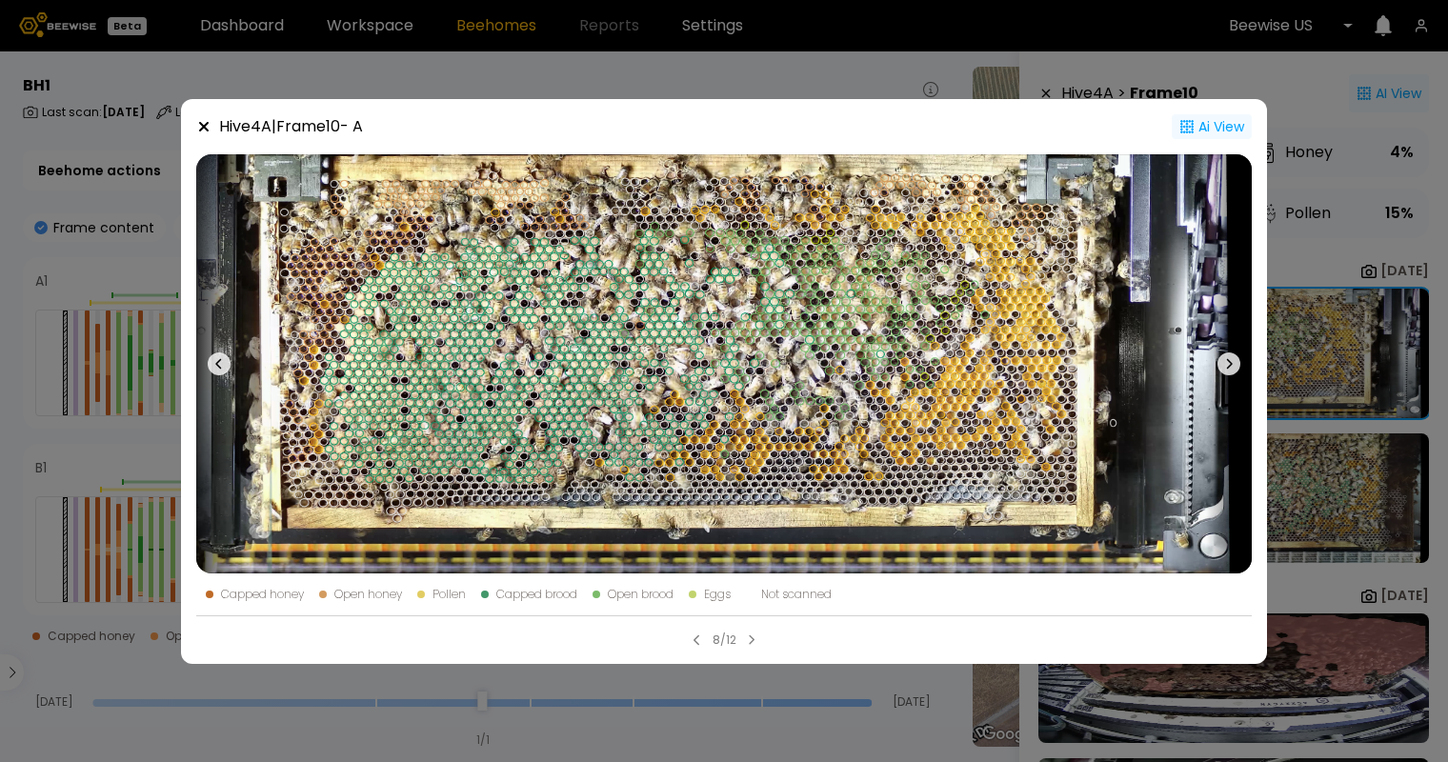
click at [1211, 124] on div "Ai View" at bounding box center [1211, 126] width 80 height 25
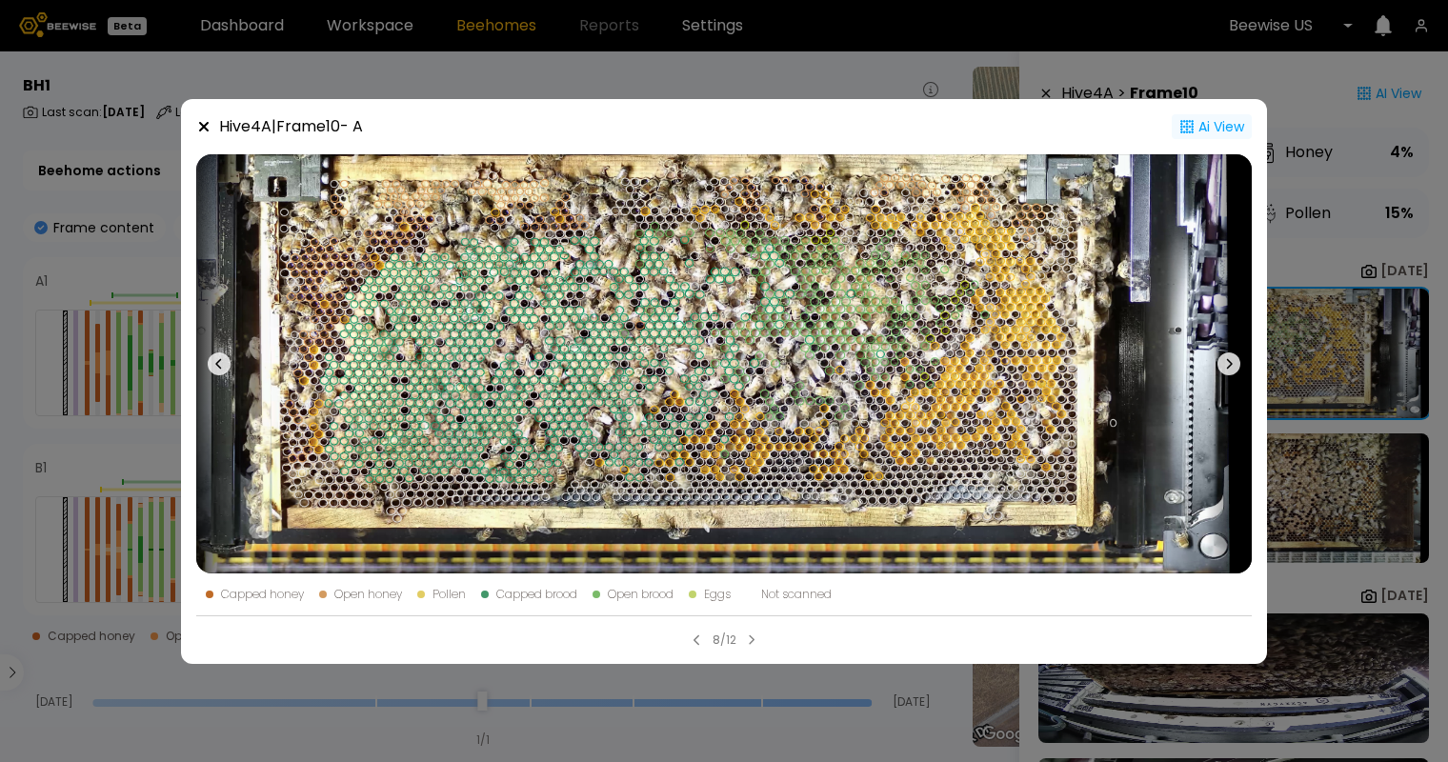
click at [1215, 133] on div "Ai View" at bounding box center [1211, 126] width 80 height 25
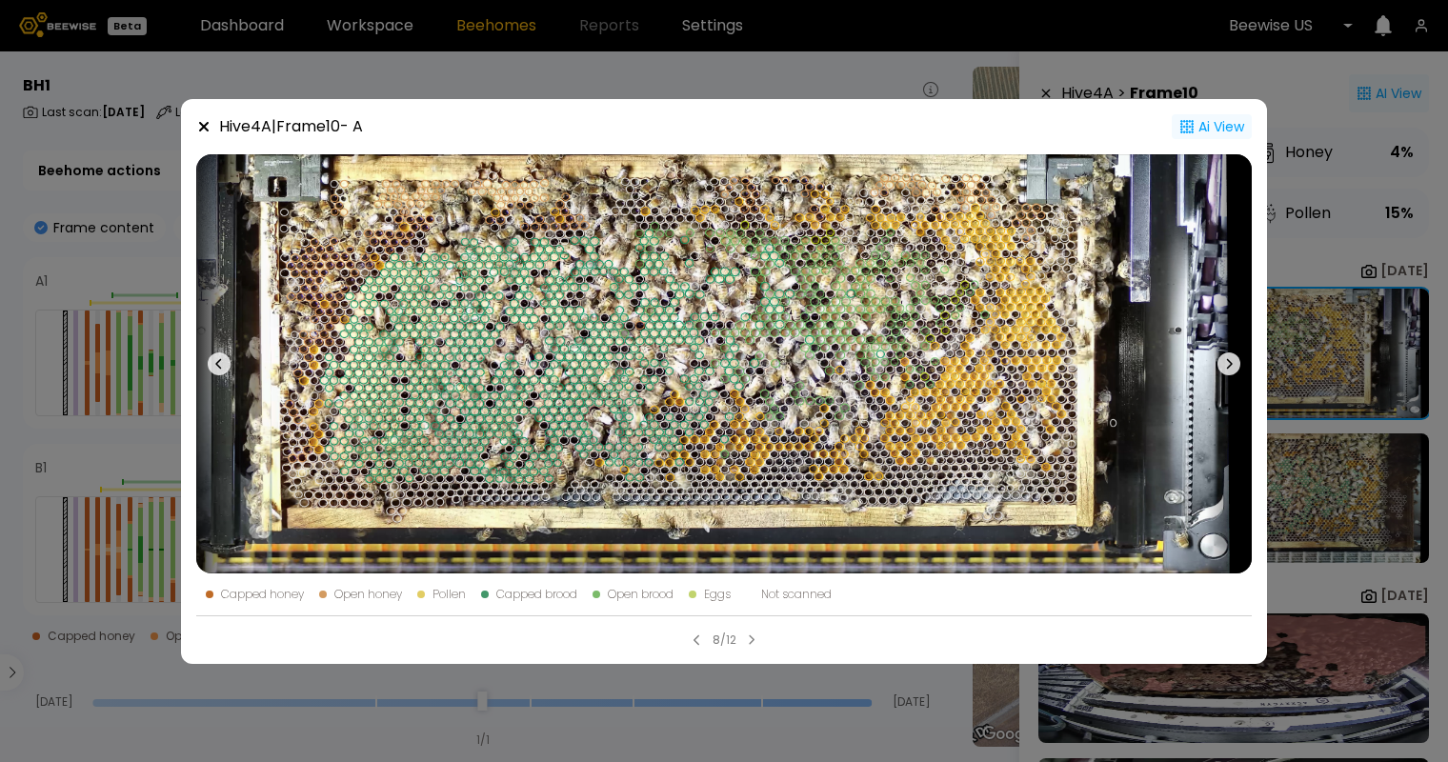
click at [1215, 133] on div "Ai View" at bounding box center [1211, 126] width 80 height 25
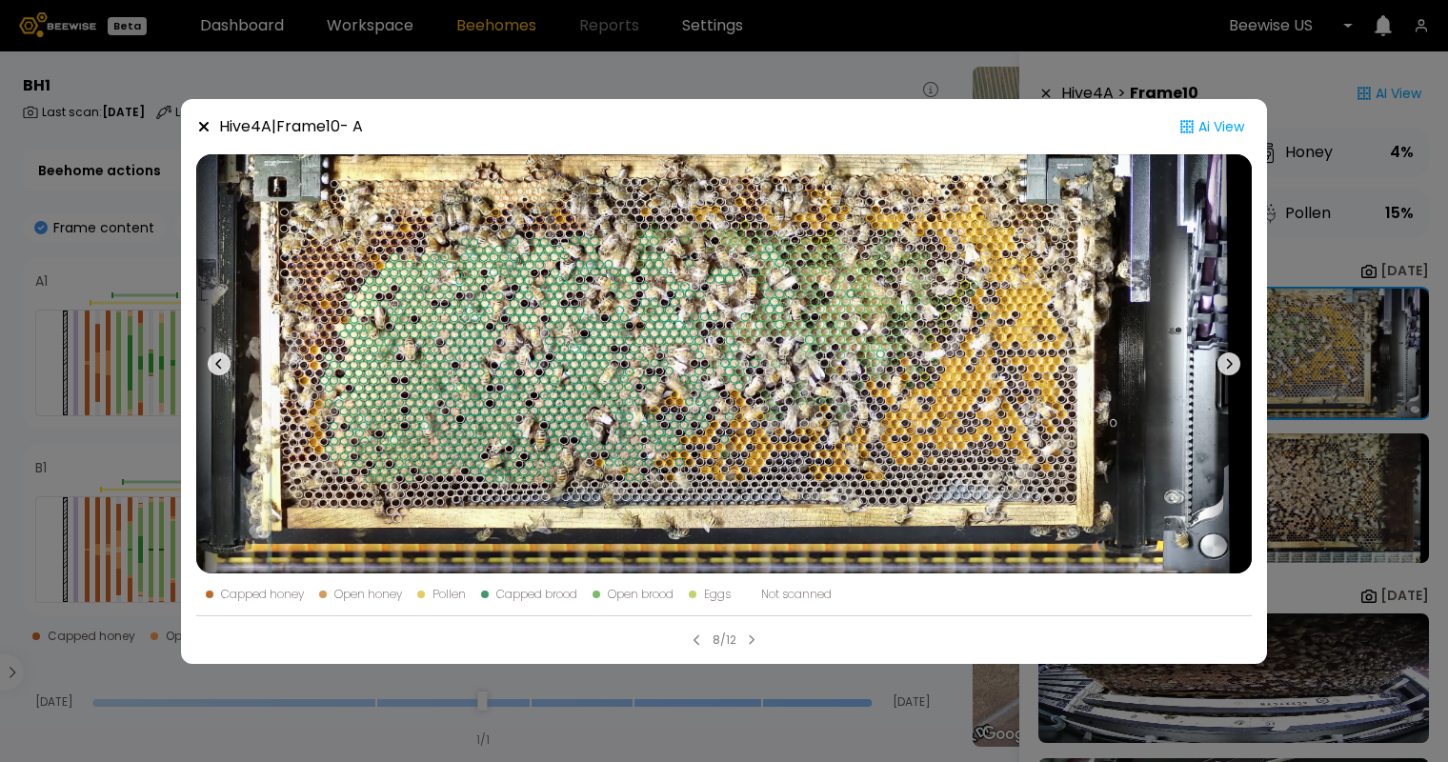
click at [202, 127] on icon at bounding box center [204, 126] width 10 height 10
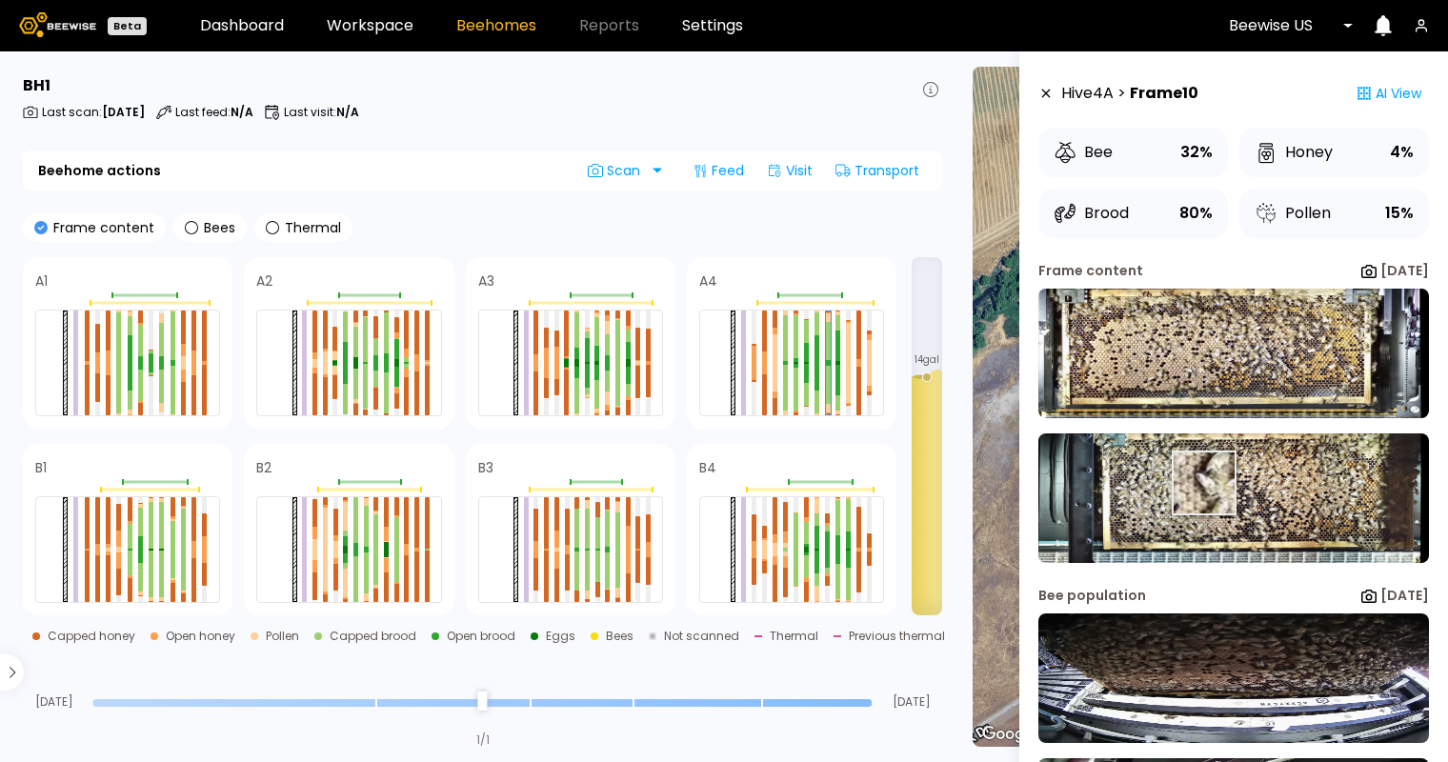
click at [1202, 483] on img at bounding box center [1233, 498] width 390 height 130
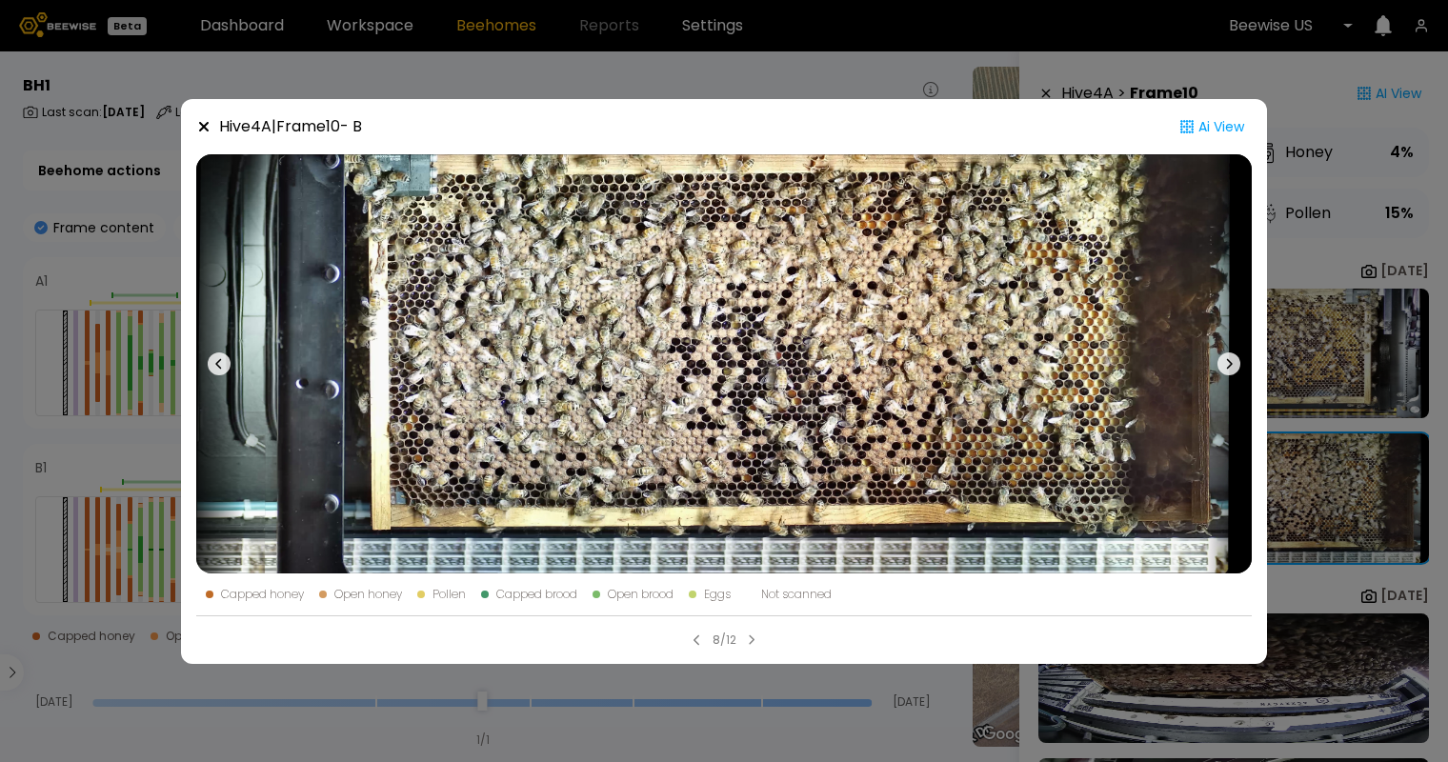
click at [206, 119] on icon at bounding box center [203, 126] width 15 height 15
